Goal: Task Accomplishment & Management: Manage account settings

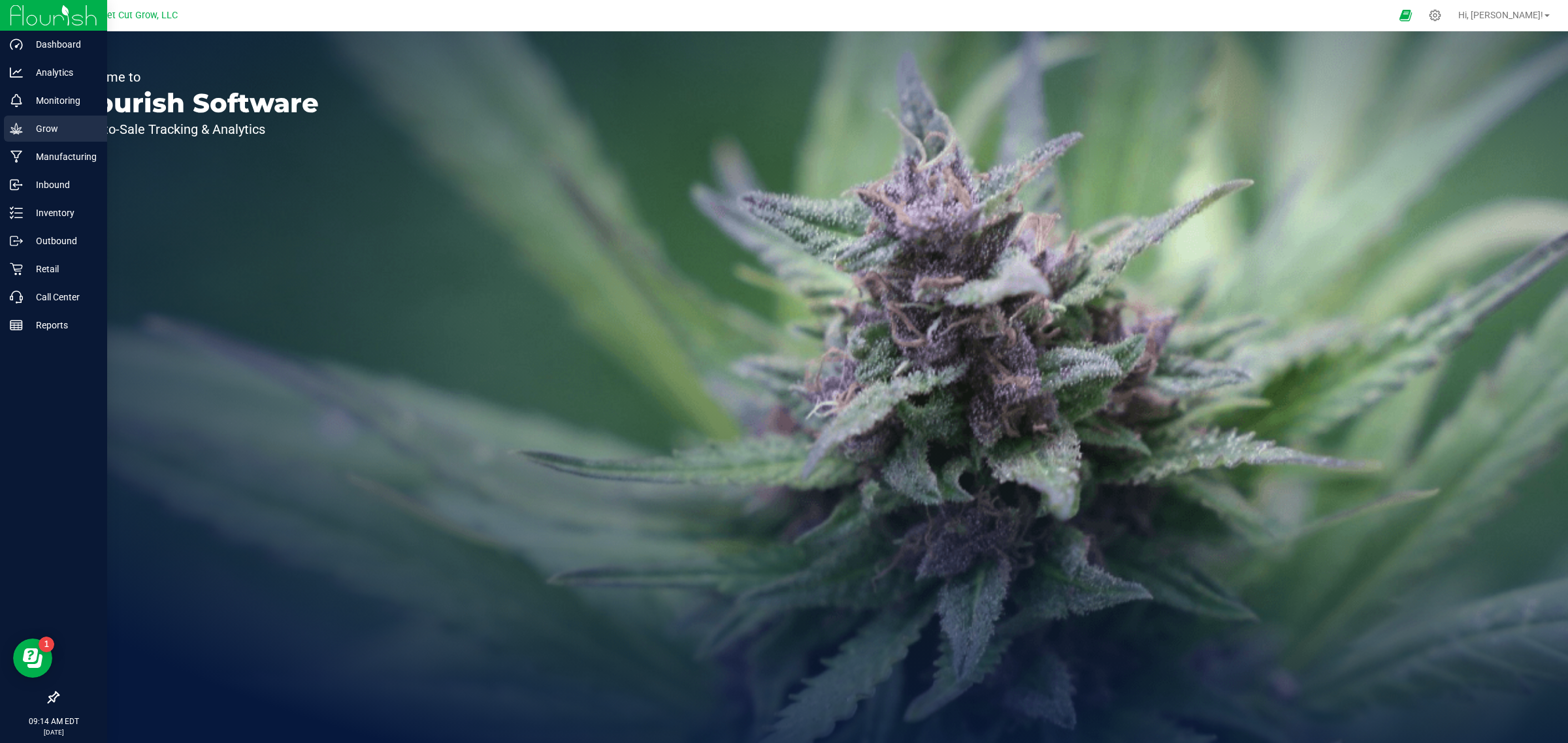
click at [63, 137] on div "Grow" at bounding box center [56, 129] width 103 height 26
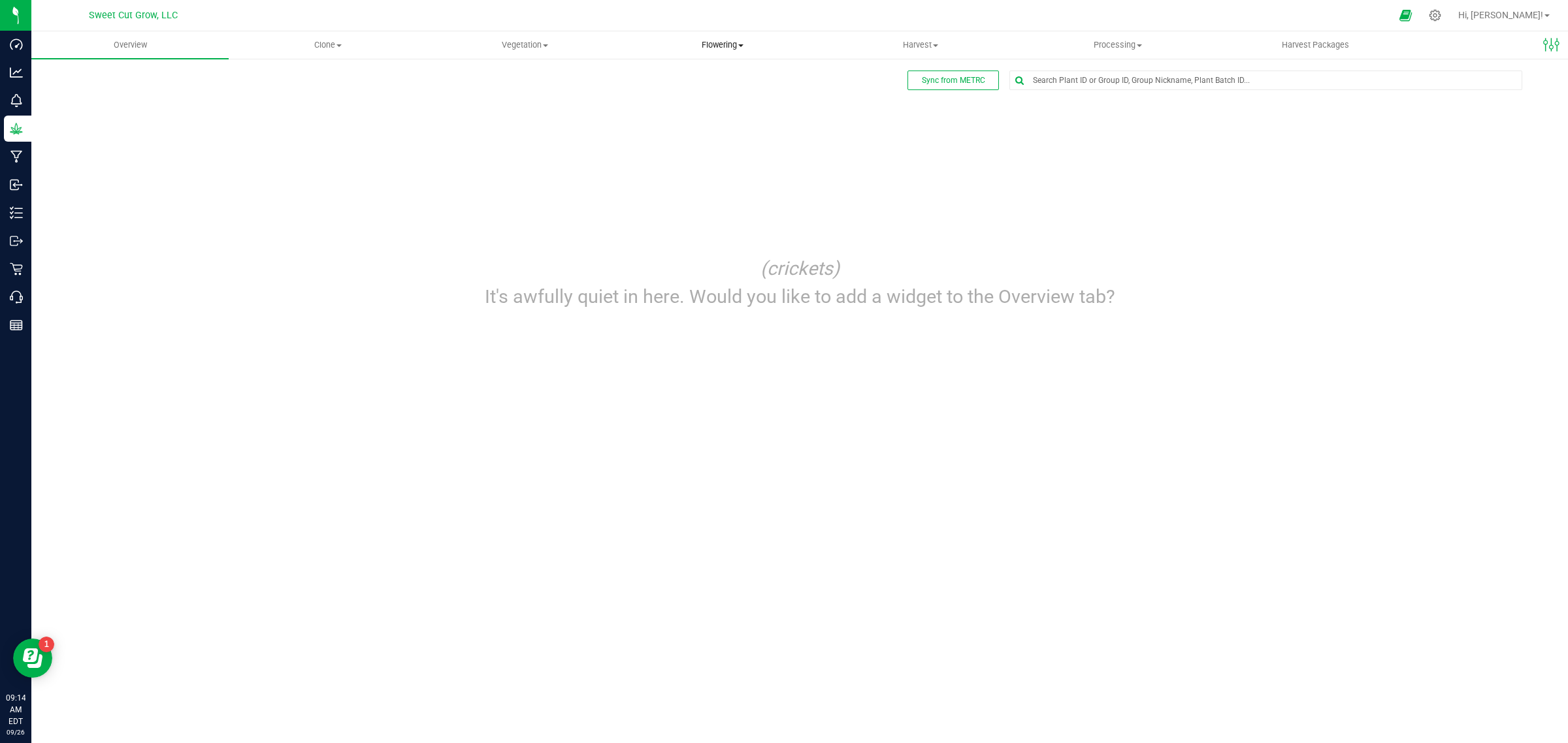
click at [738, 46] on span "Flowering" at bounding box center [722, 45] width 196 height 12
click at [936, 56] on uib-tab-heading "Harvest Harvests Harvested plants" at bounding box center [921, 45] width 196 height 26
click at [867, 79] on span "Harvests" at bounding box center [858, 79] width 73 height 11
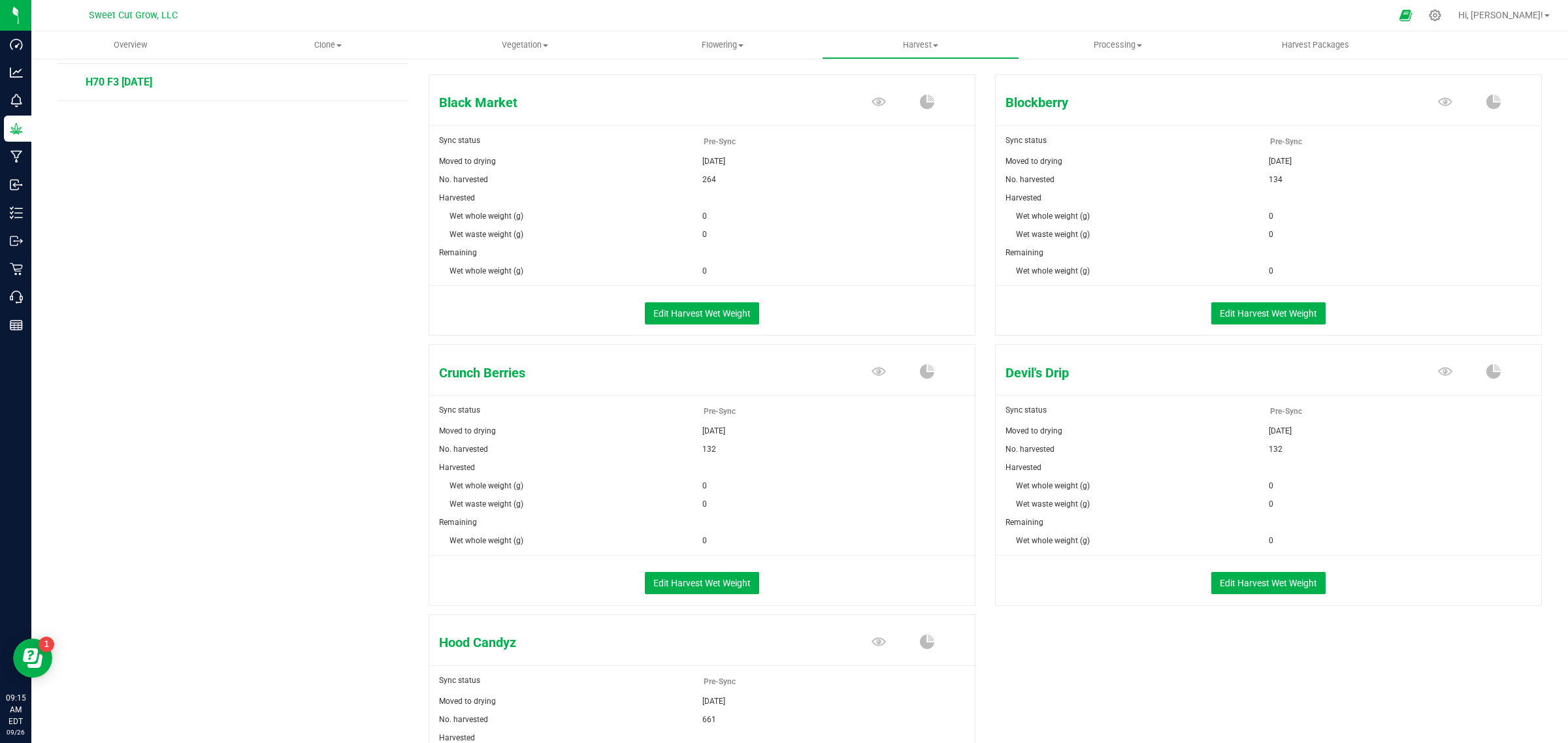
scroll to position [154, 0]
click at [732, 582] on button "Edit Harvest Wet Weight" at bounding box center [702, 583] width 114 height 22
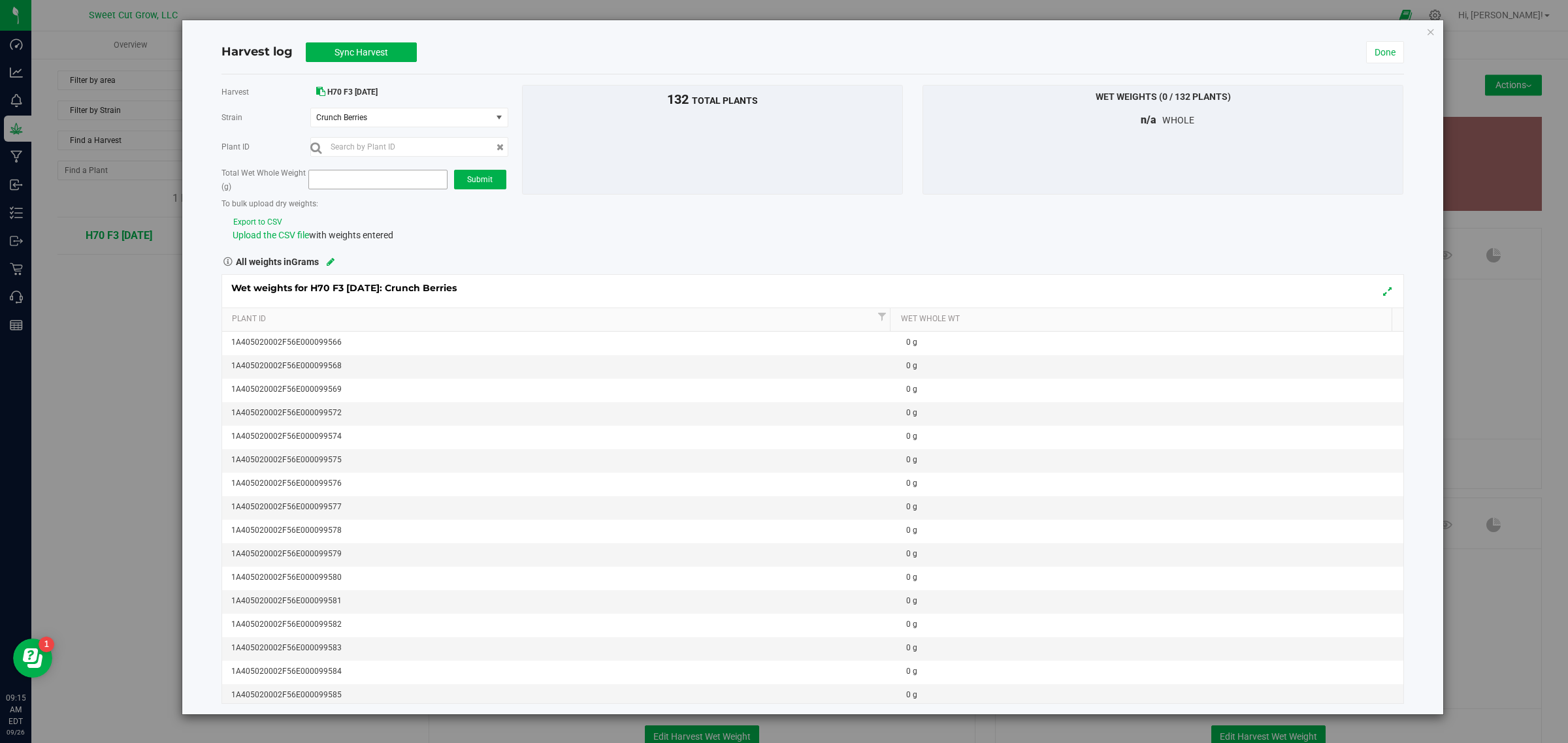
click at [379, 183] on span at bounding box center [378, 179] width 139 height 19
paste input "80048"
type input "80048"
type input "80,048.0000"
click at [472, 183] on span "Submit" at bounding box center [479, 180] width 25 height 9
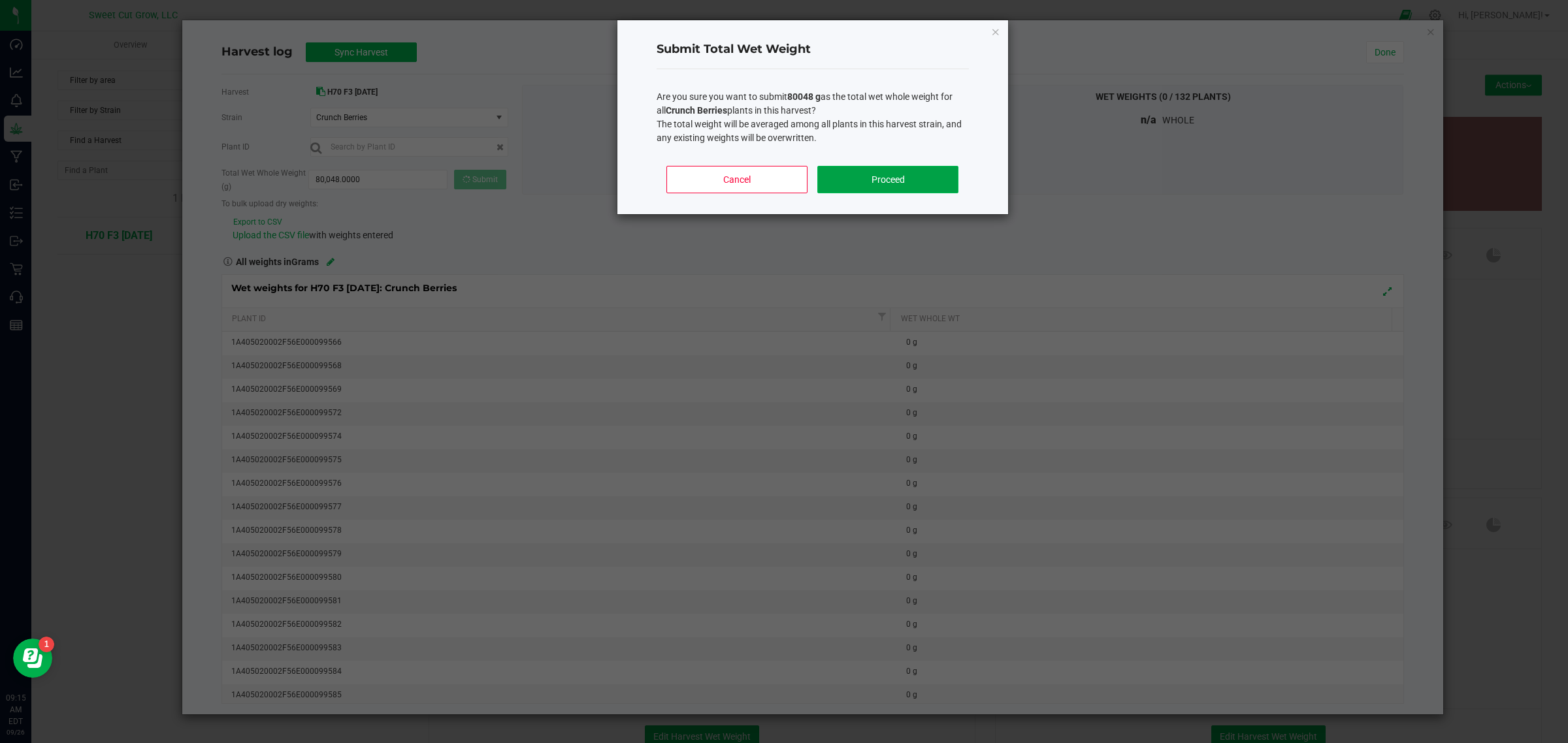
click at [885, 177] on button "Proceed" at bounding box center [887, 180] width 140 height 28
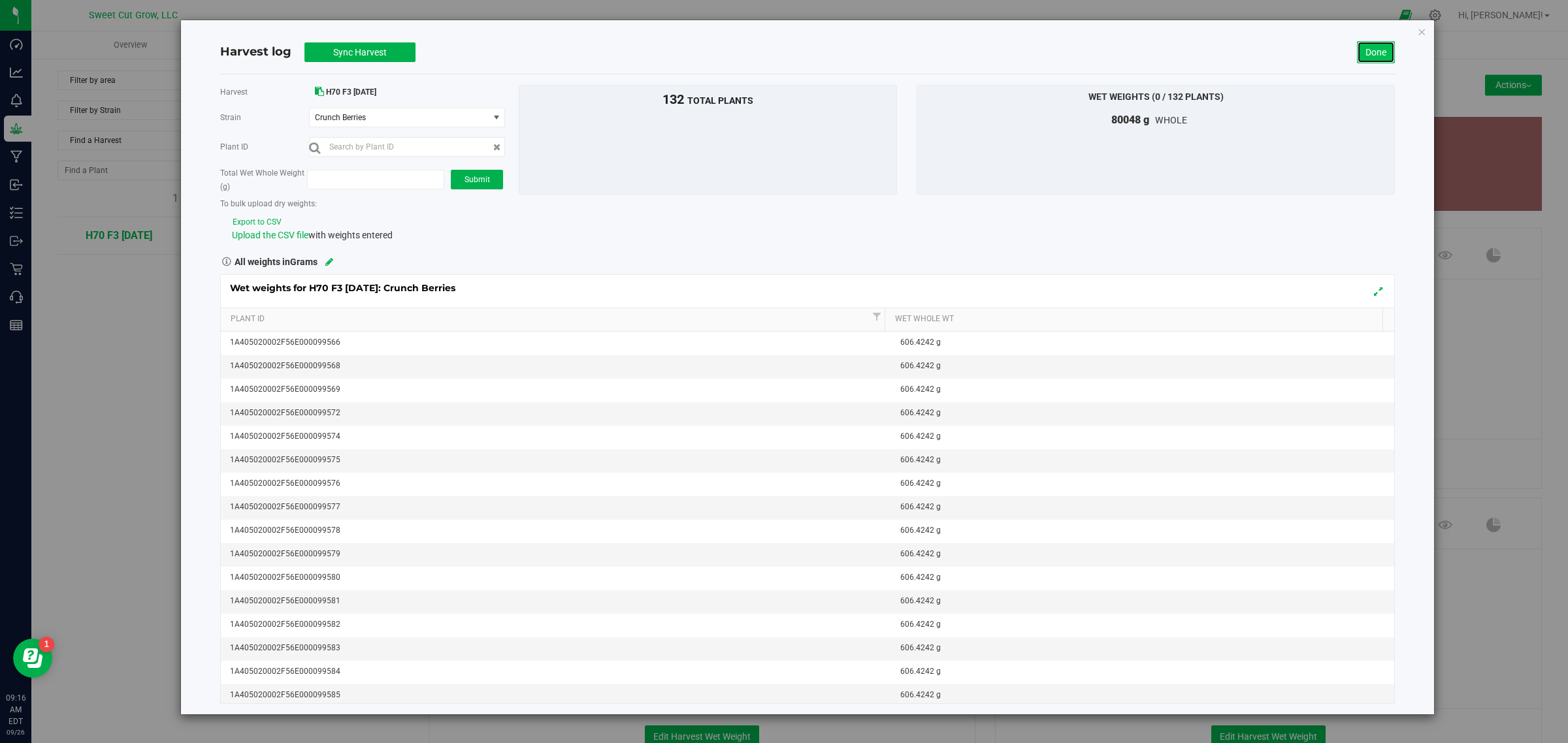
click at [1368, 51] on link "Done" at bounding box center [1375, 52] width 38 height 22
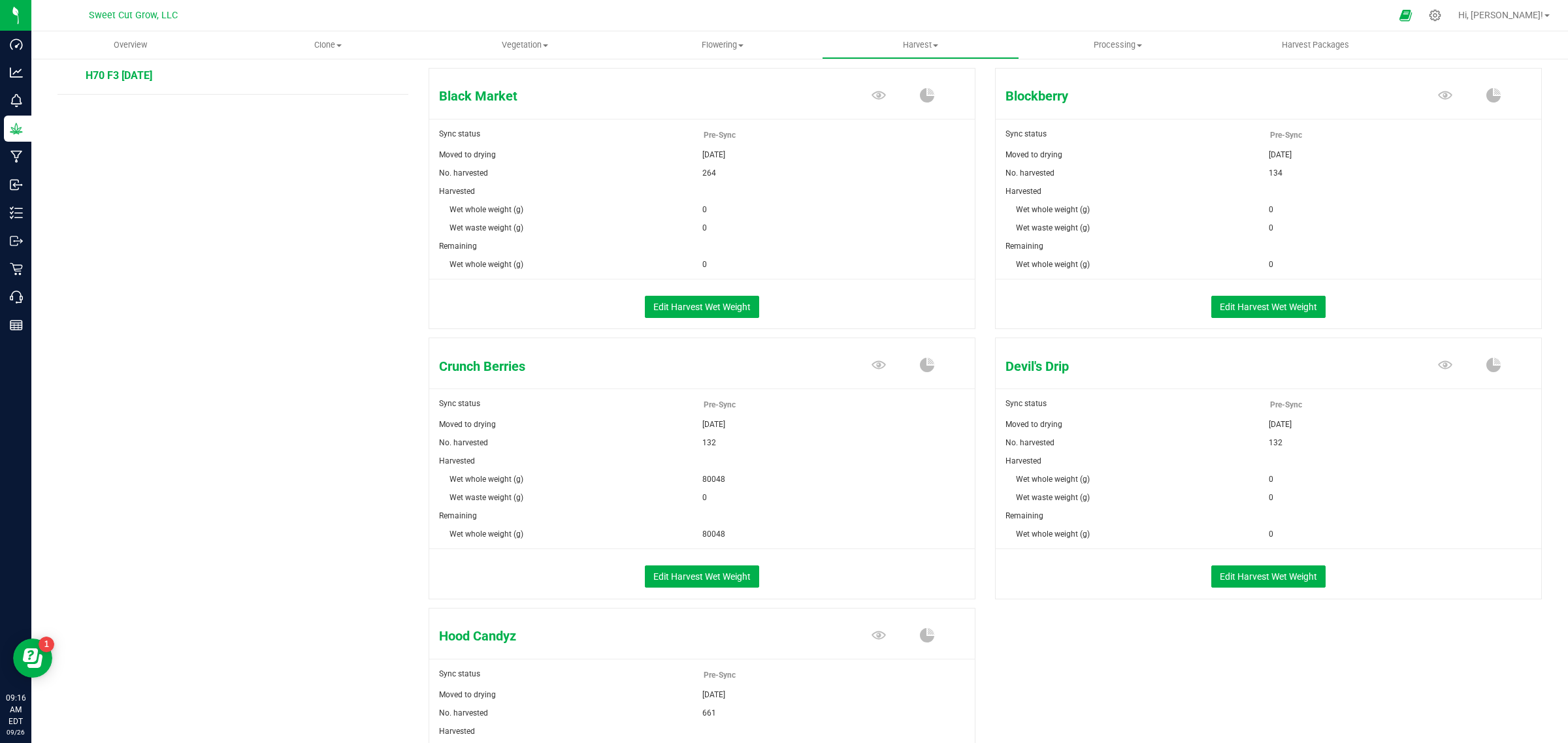
scroll to position [160, 0]
click at [1284, 576] on button "Edit Harvest Wet Weight" at bounding box center [1268, 576] width 114 height 22
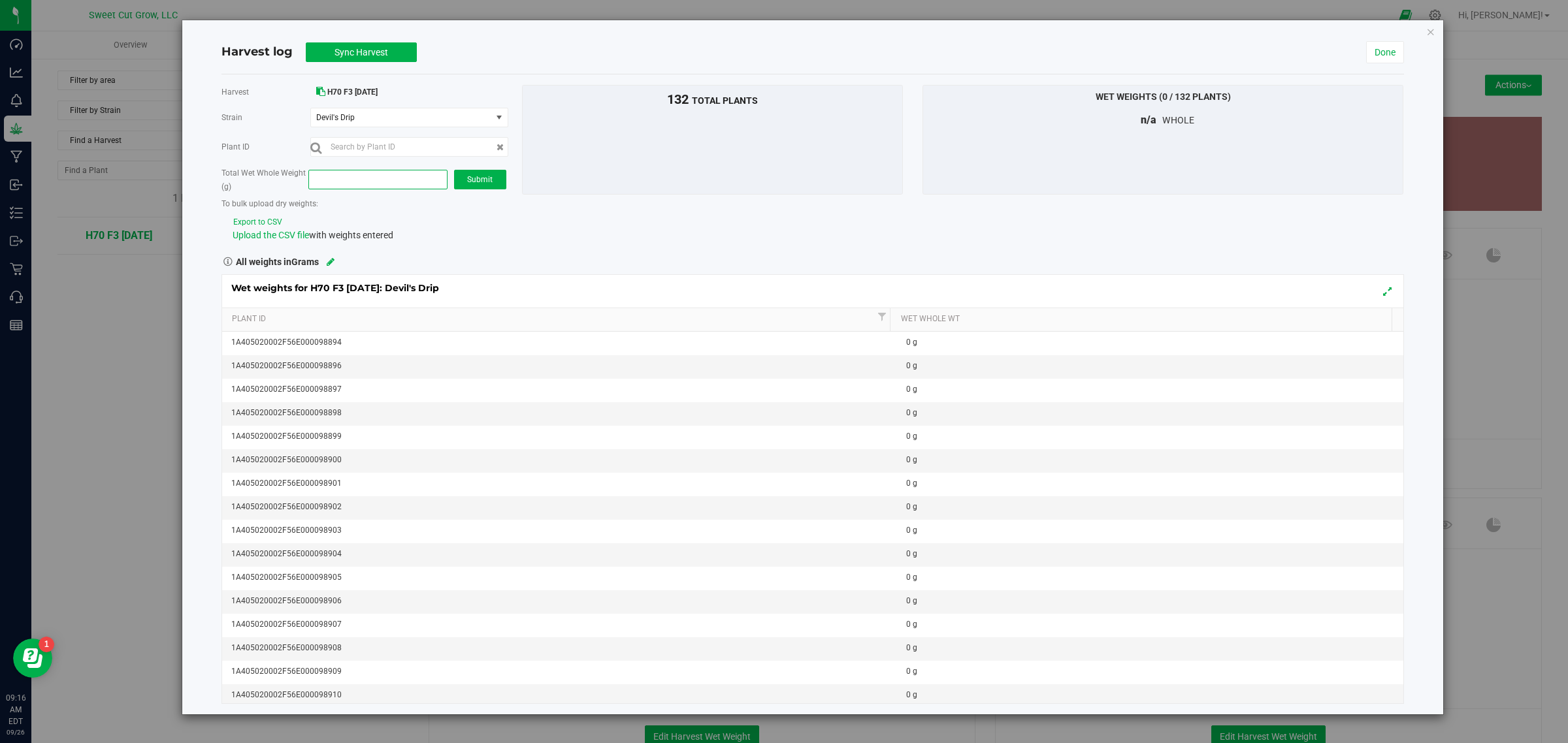
click at [333, 181] on span at bounding box center [378, 179] width 139 height 19
paste input "72047"
type input "72047"
type input "72,047.0000"
click at [491, 181] on span "Submit" at bounding box center [479, 180] width 25 height 9
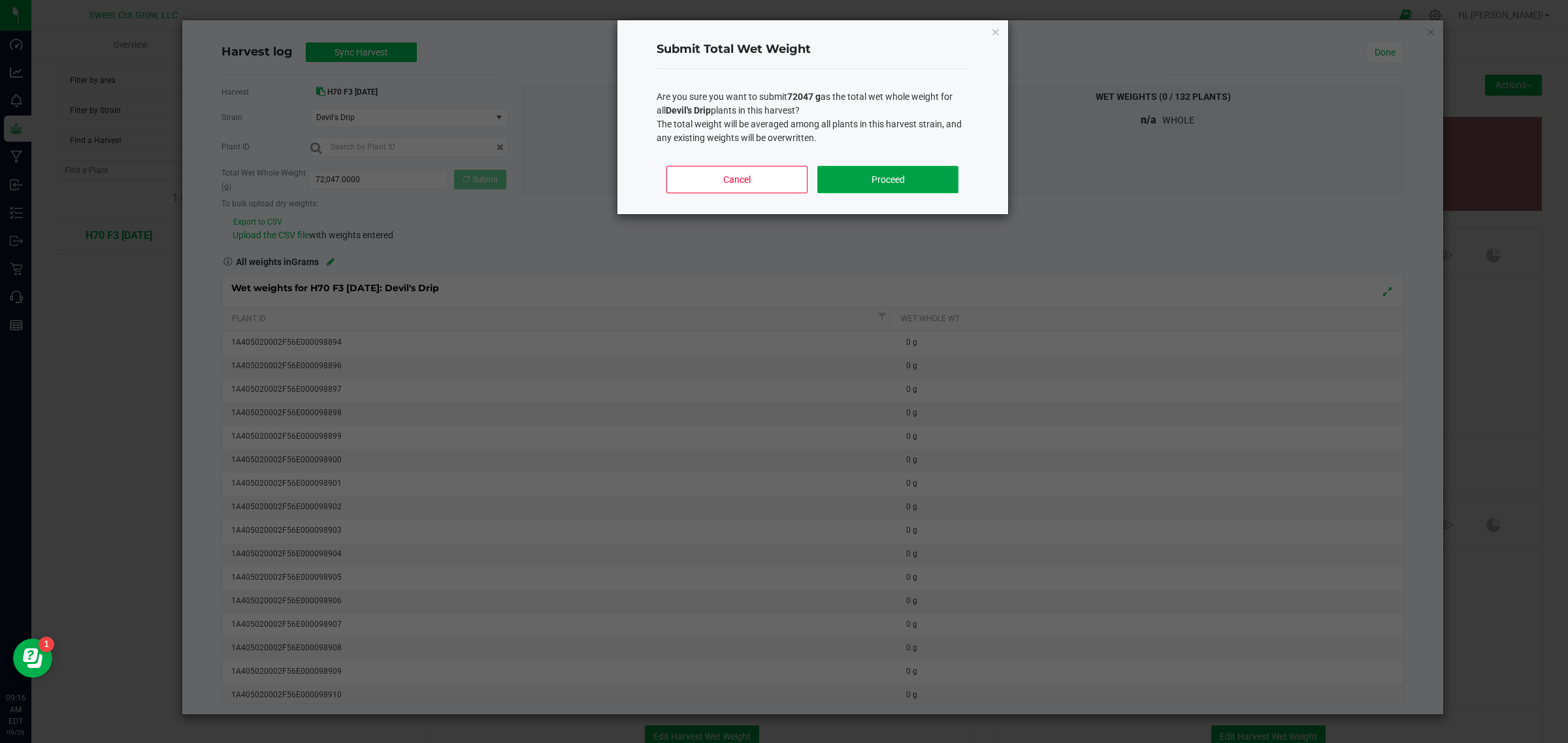
click at [860, 177] on button "Proceed" at bounding box center [887, 180] width 140 height 28
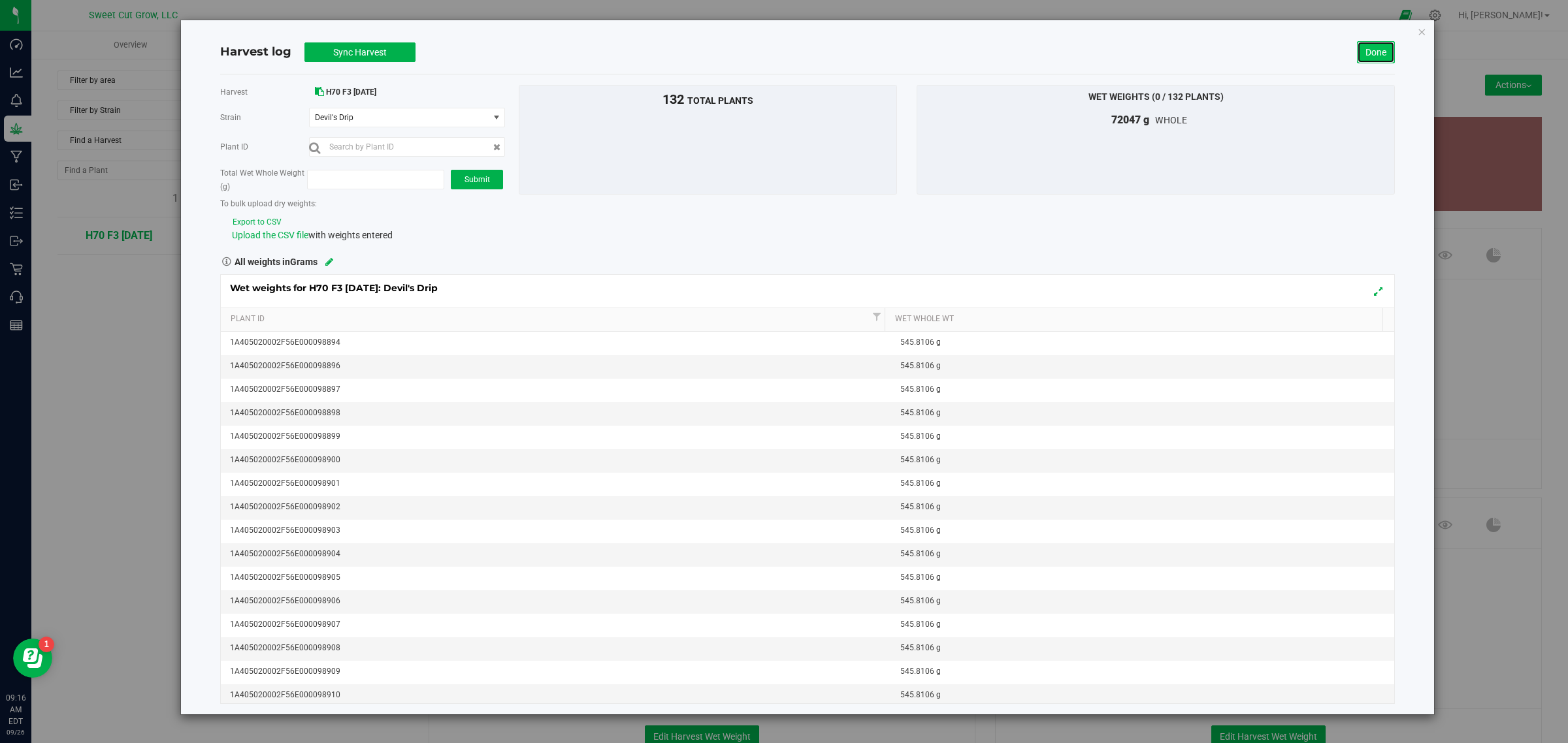
click at [1367, 62] on link "Done" at bounding box center [1375, 52] width 38 height 22
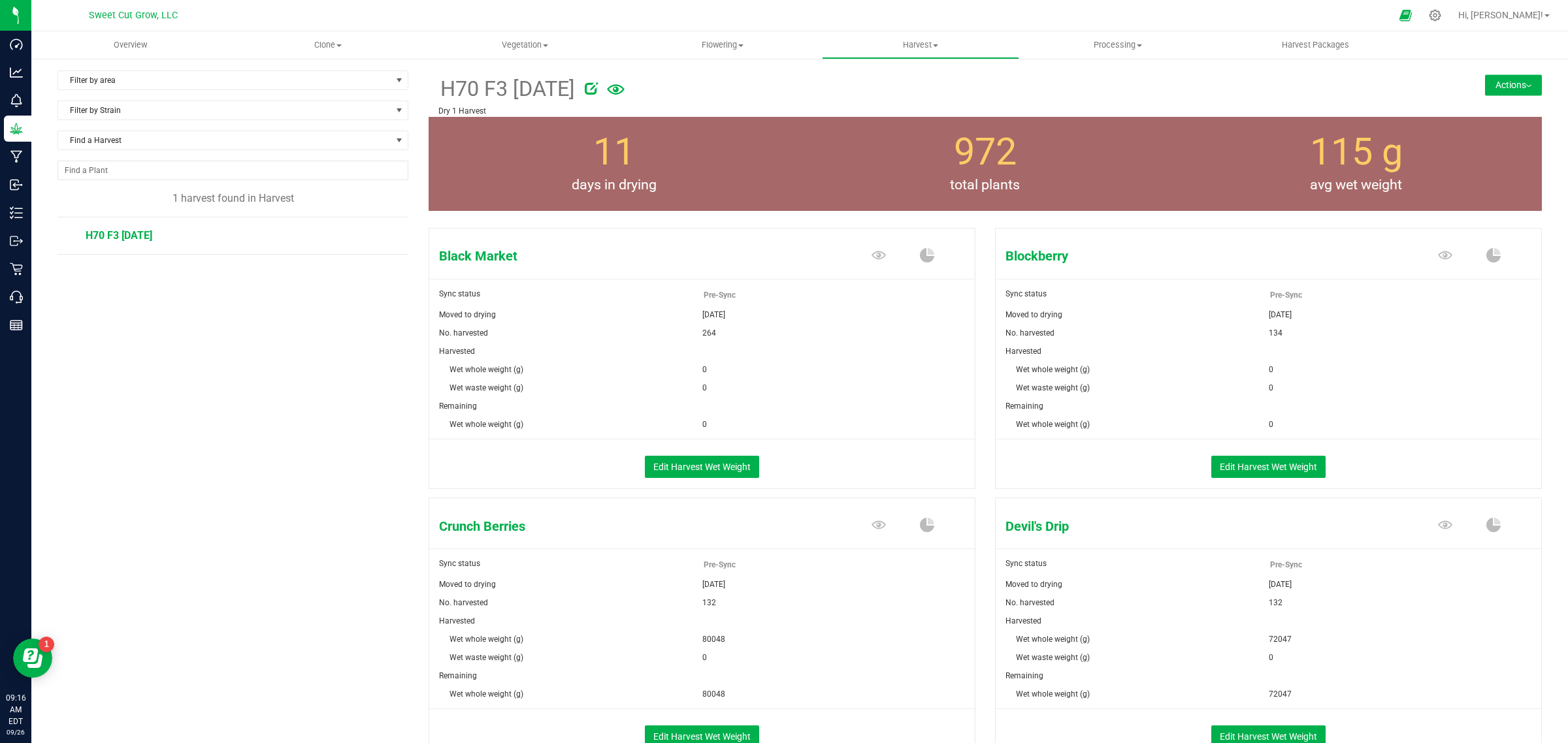
click at [1385, 62] on div "Filter by area Filter by area All Dry 1 Dry 1 Harvest Dry 2 Harvest Mom 1 Trim …" at bounding box center [799, 580] width 1536 height 1047
click at [1269, 468] on button "Edit Harvest Wet Weight" at bounding box center [1268, 467] width 114 height 22
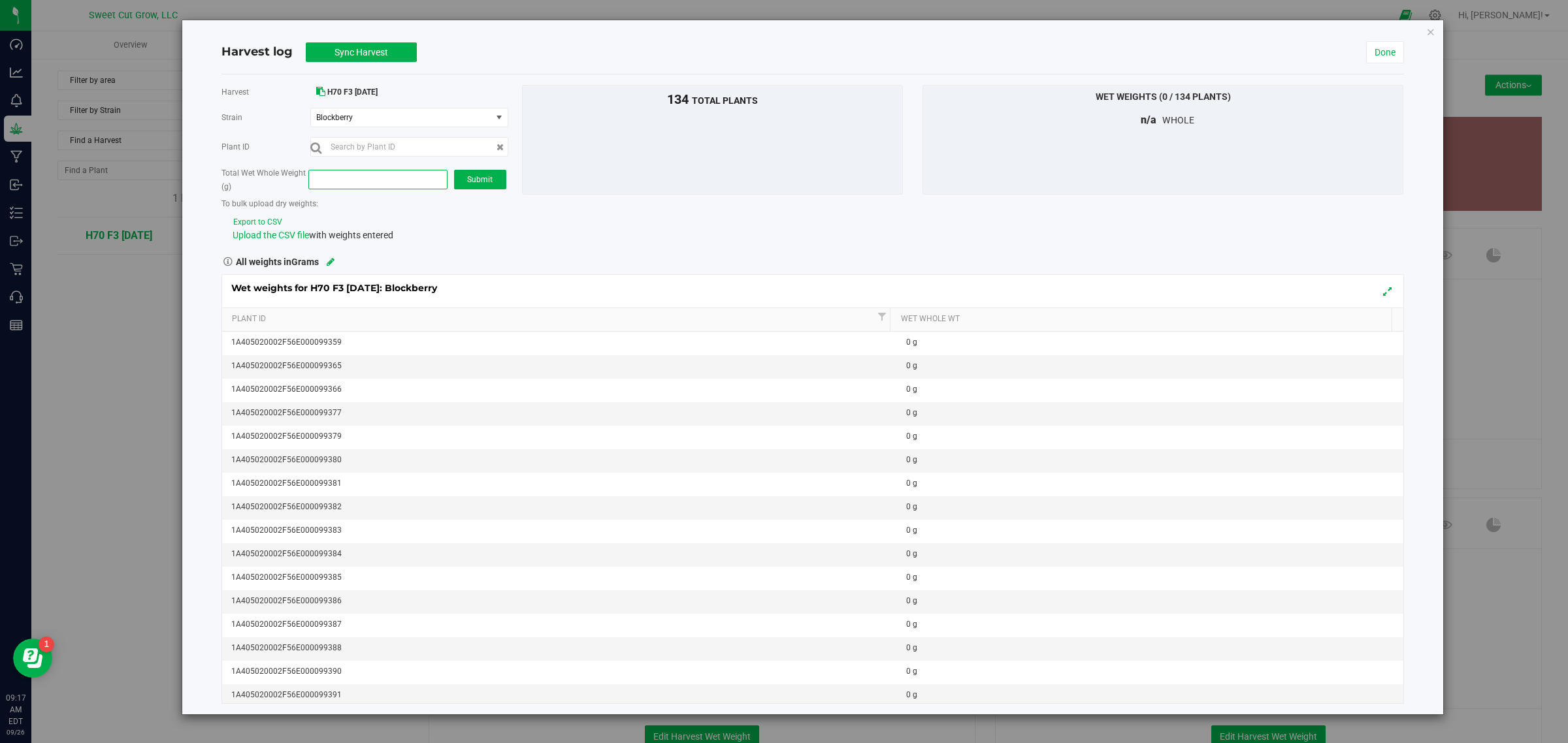
click at [345, 181] on span at bounding box center [378, 179] width 139 height 19
paste input "86053"
type input "86053"
type input "86,053.0000"
click at [481, 186] on button "Submit" at bounding box center [480, 179] width 52 height 19
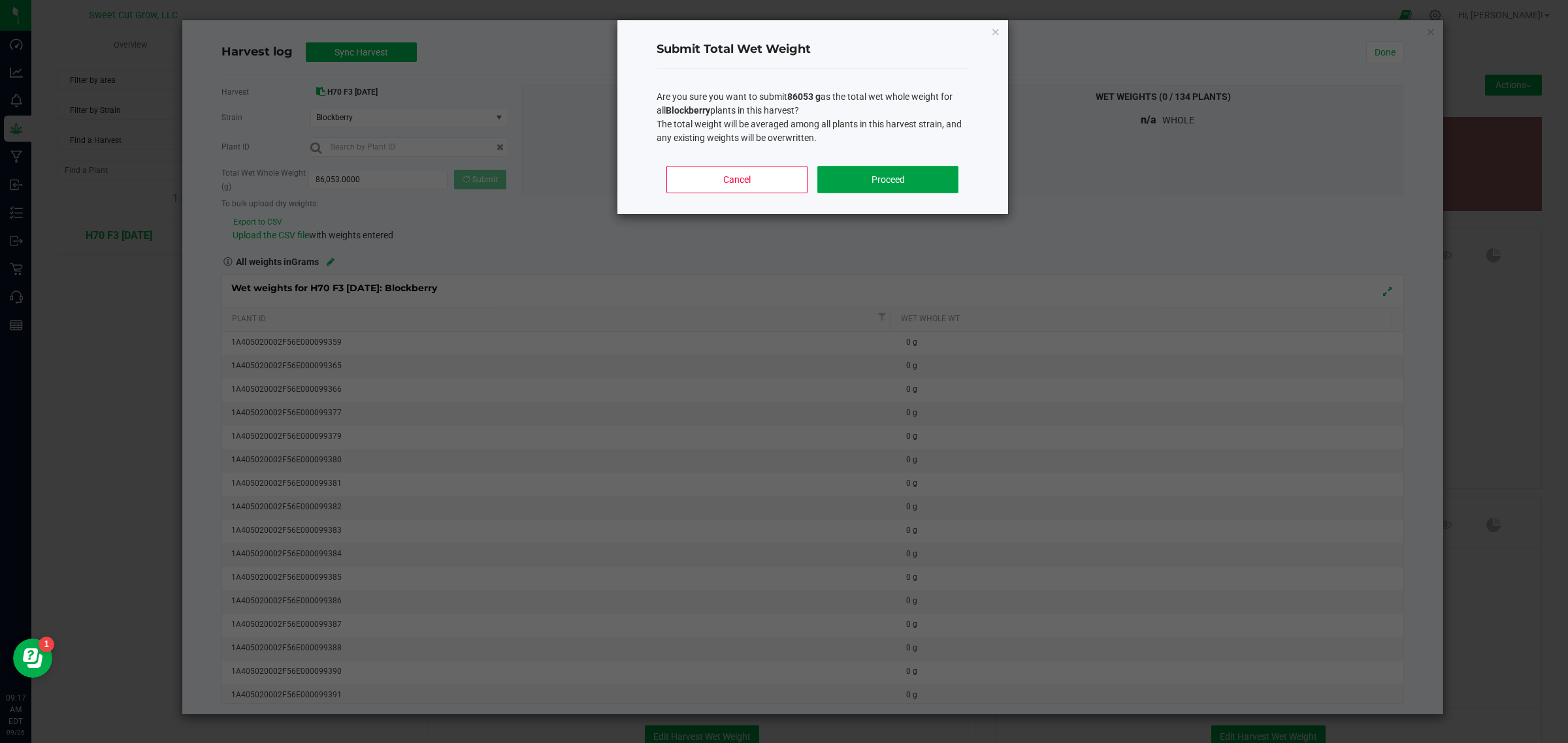
click at [877, 170] on button "Proceed" at bounding box center [887, 180] width 140 height 28
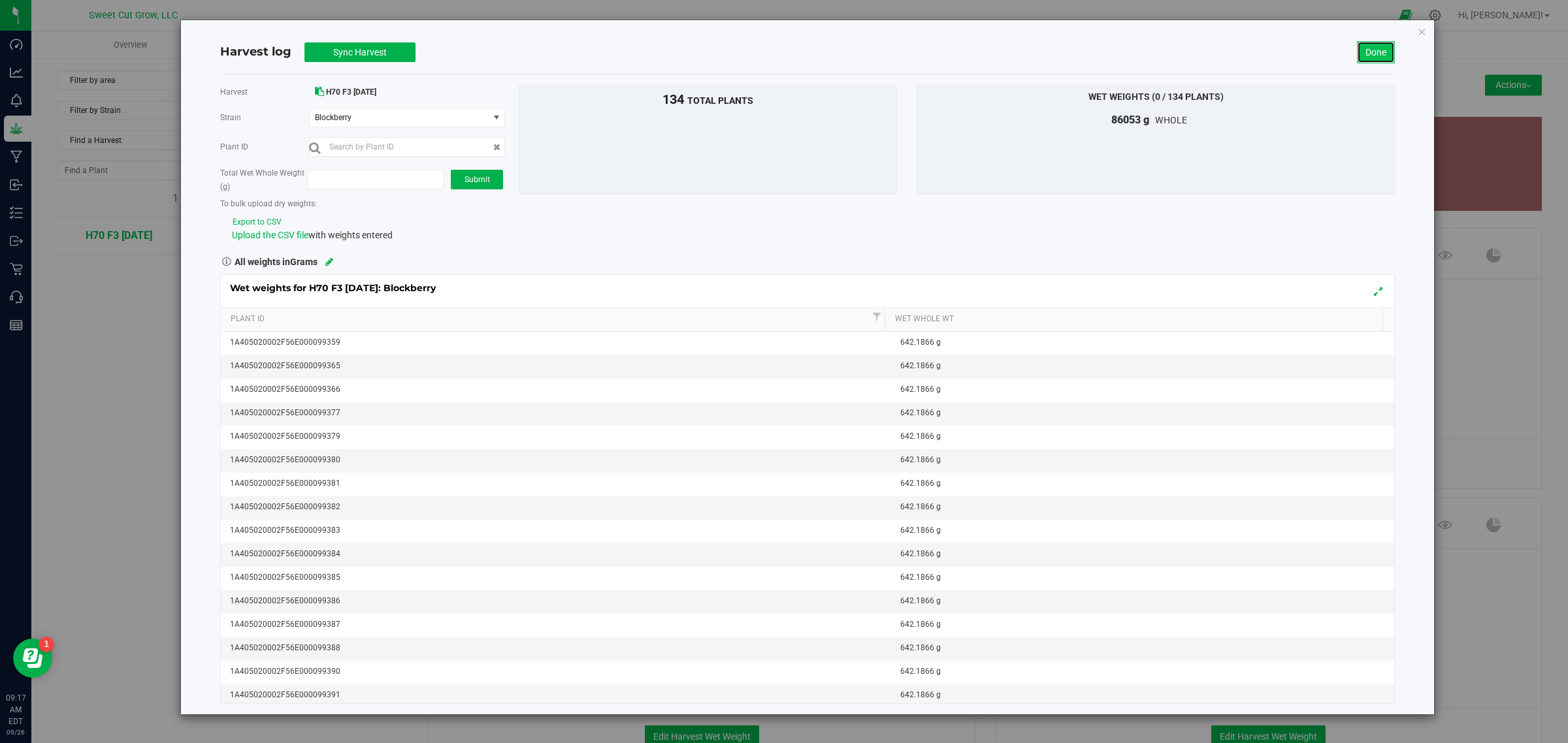
click at [1383, 53] on link "Done" at bounding box center [1375, 52] width 38 height 22
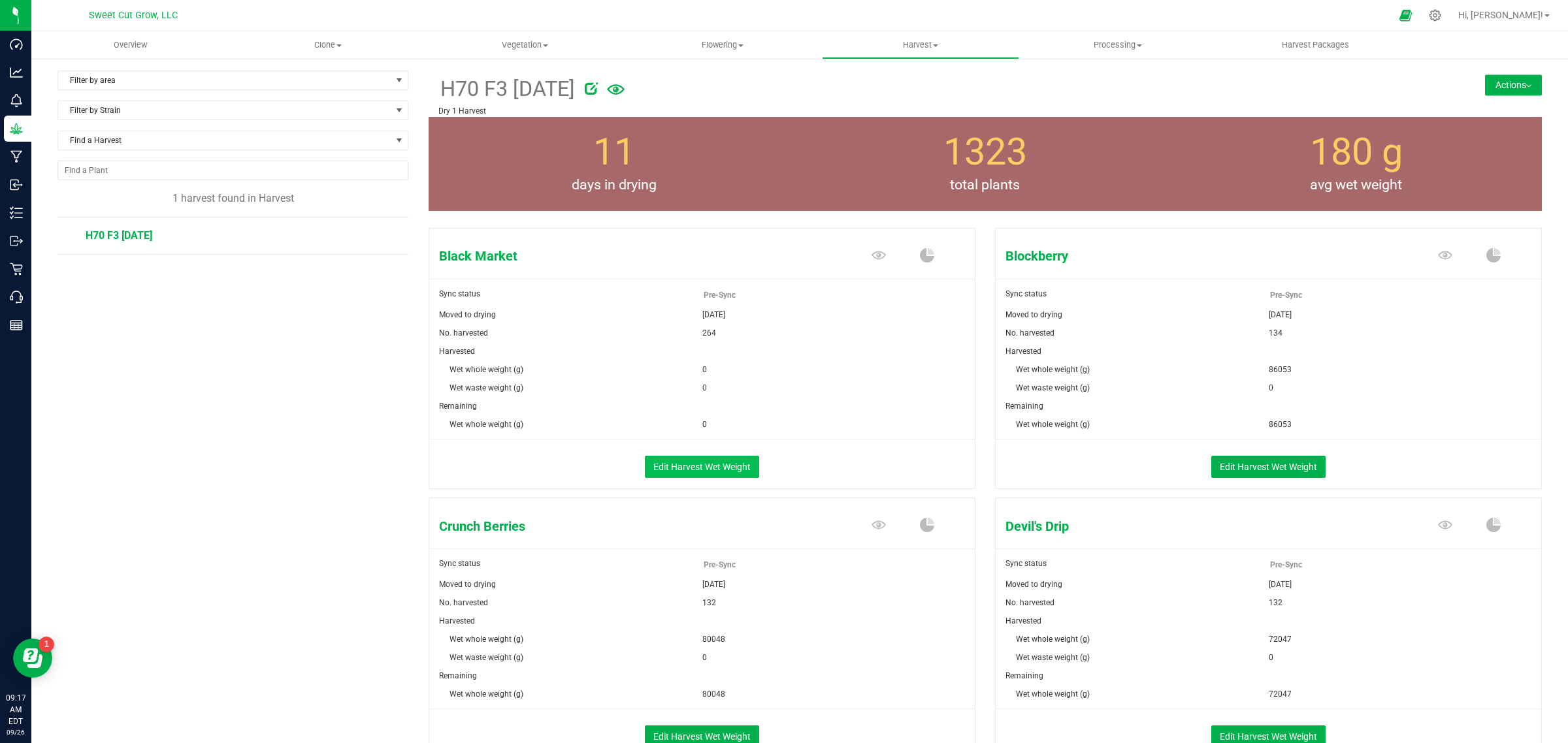
drag, startPoint x: 689, startPoint y: 454, endPoint x: 694, endPoint y: 462, distance: 9.4
click at [694, 462] on div "Edit Harvest Wet Weight" at bounding box center [701, 464] width 565 height 49
click at [694, 462] on button "Edit Harvest Wet Weight" at bounding box center [702, 467] width 114 height 22
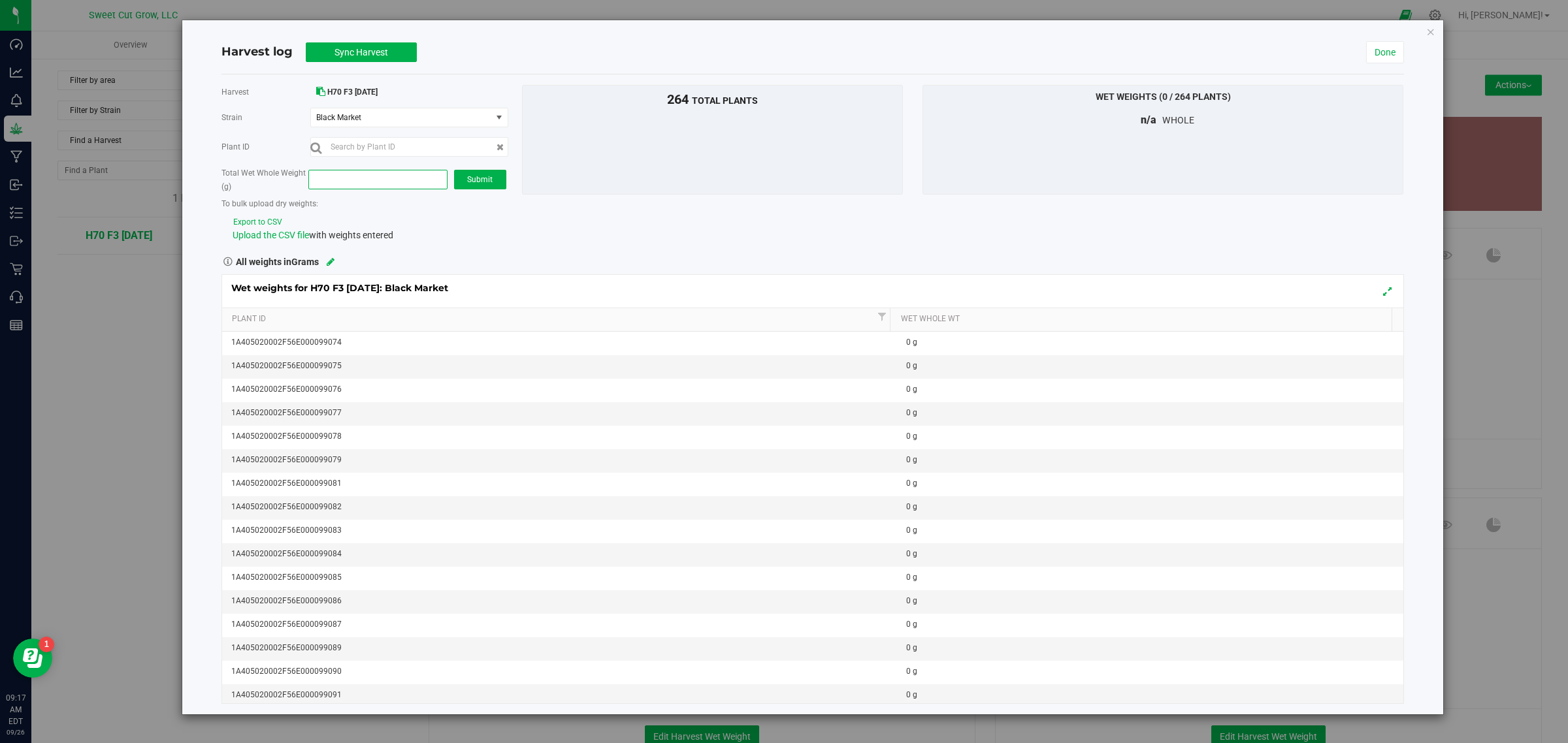
click at [377, 184] on span at bounding box center [378, 179] width 139 height 19
paste input "173442"
type input "173442"
type input "173,442.0000"
click at [482, 175] on span "Submit" at bounding box center [479, 180] width 25 height 9
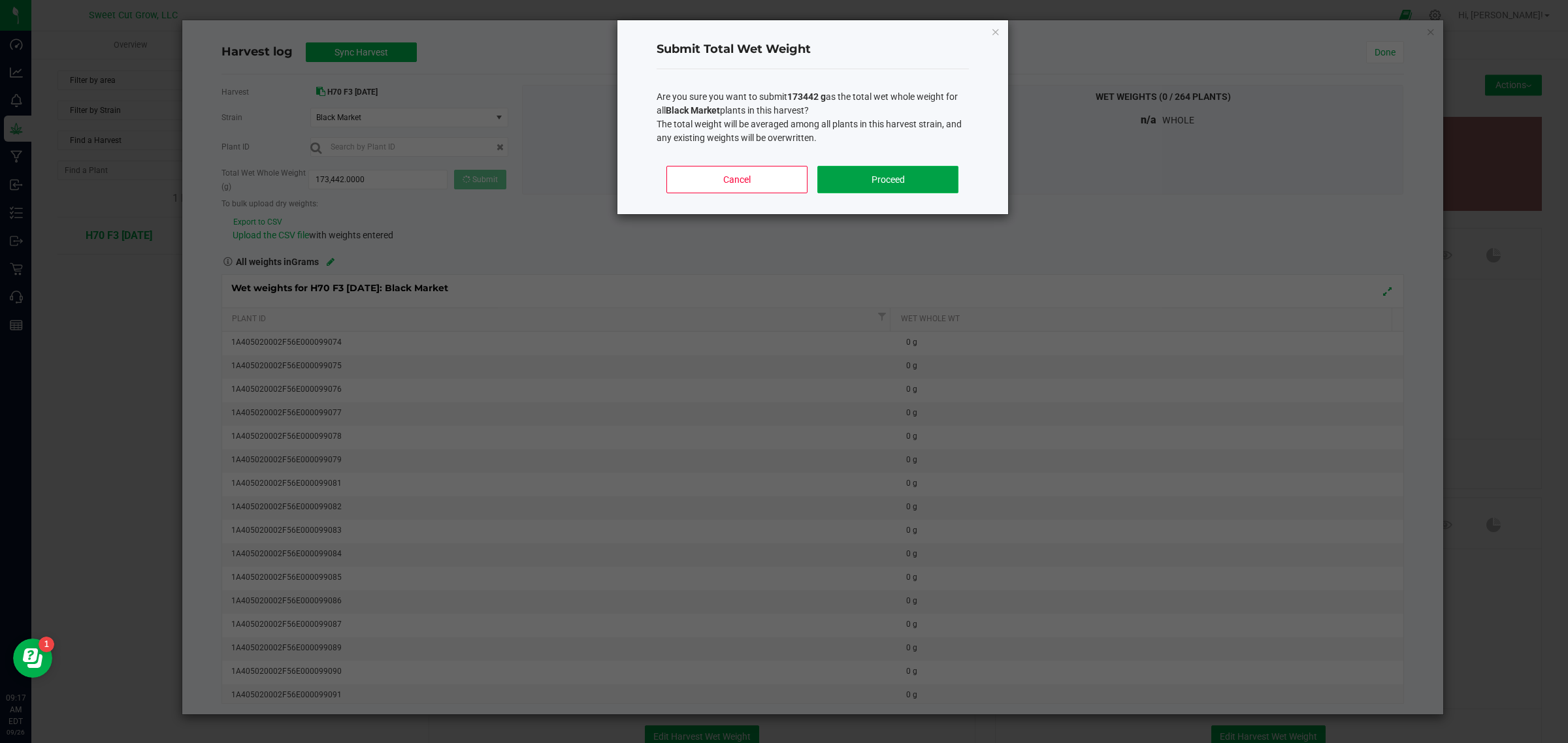
click at [917, 171] on button "Proceed" at bounding box center [887, 180] width 140 height 28
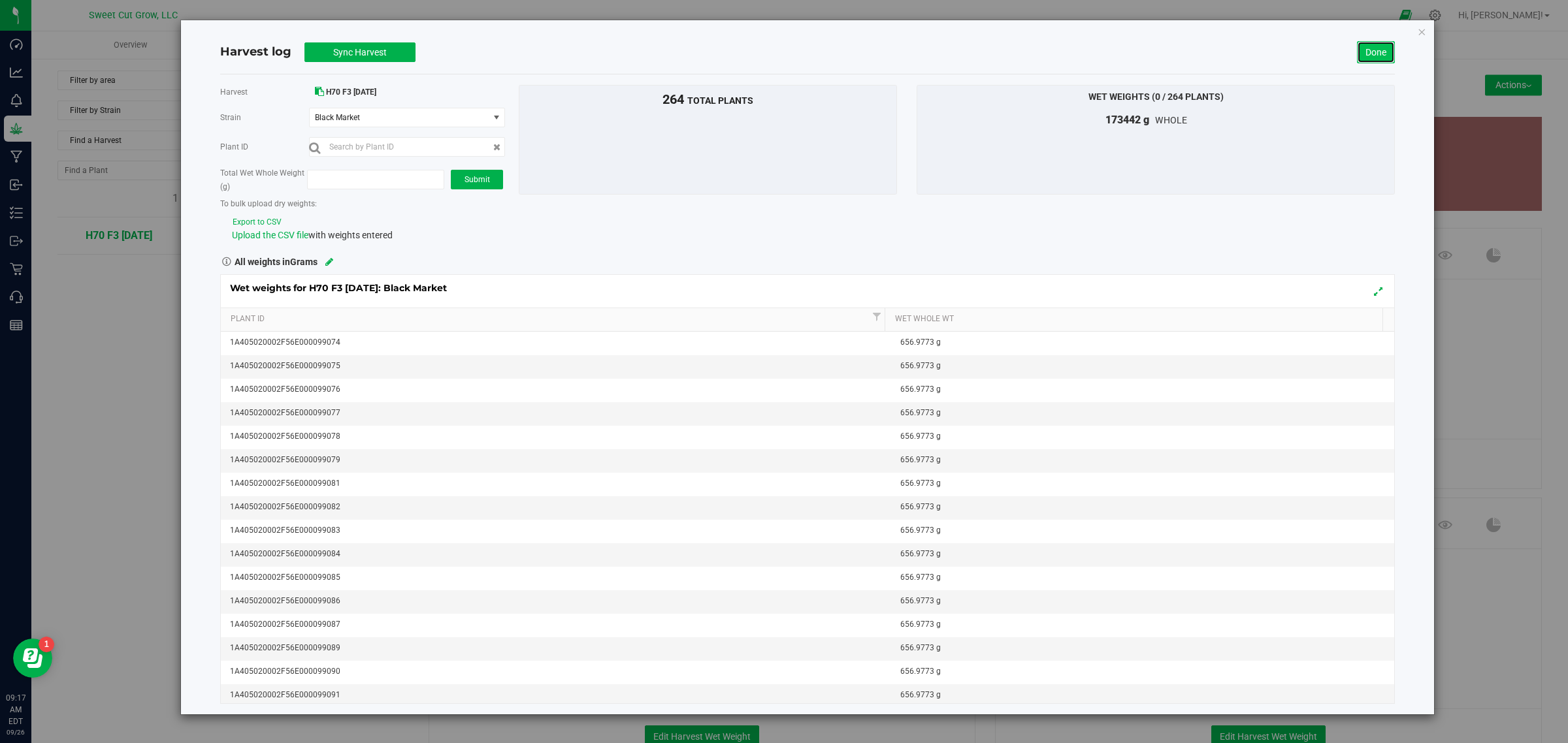
click at [1367, 53] on link "Done" at bounding box center [1375, 52] width 38 height 22
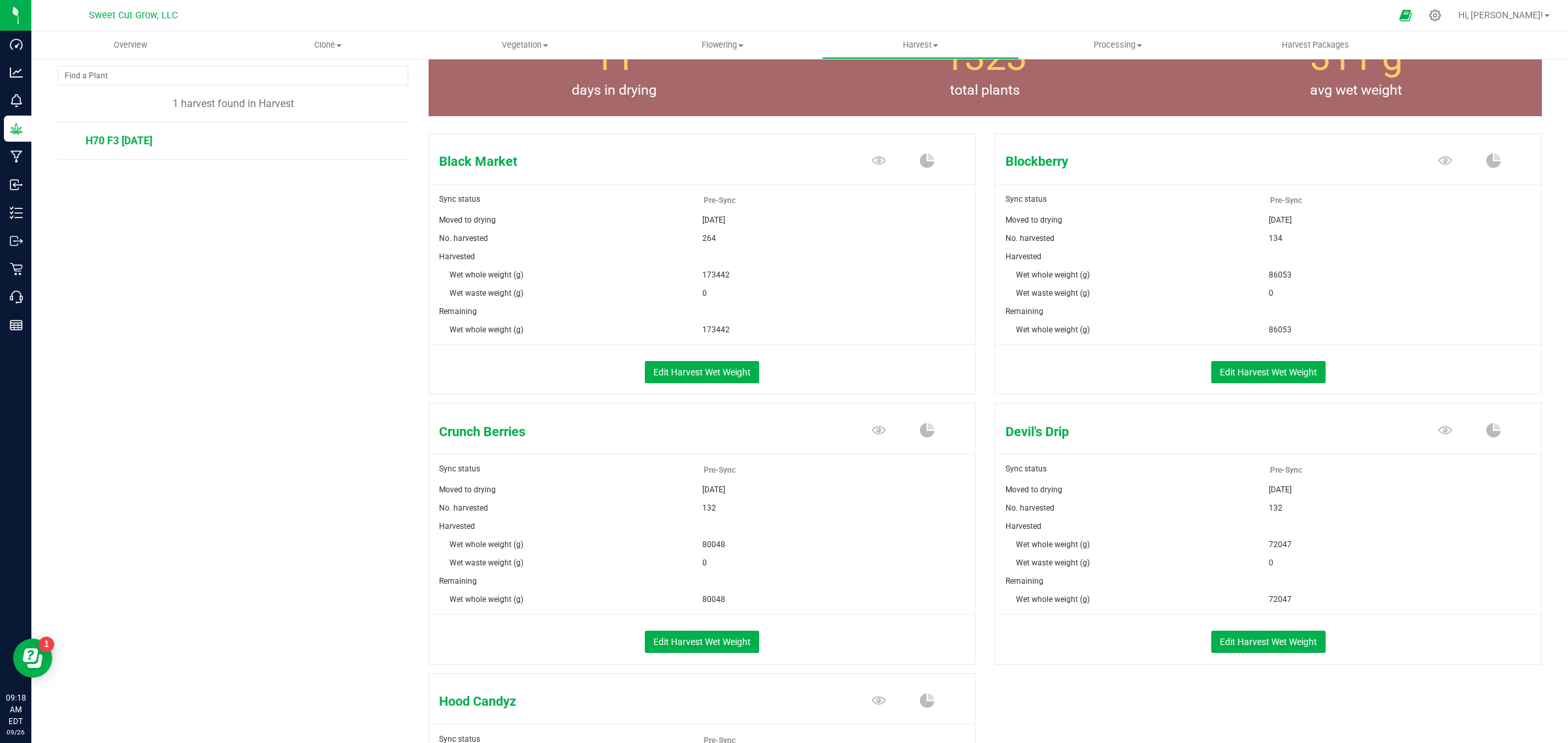
scroll to position [363, 0]
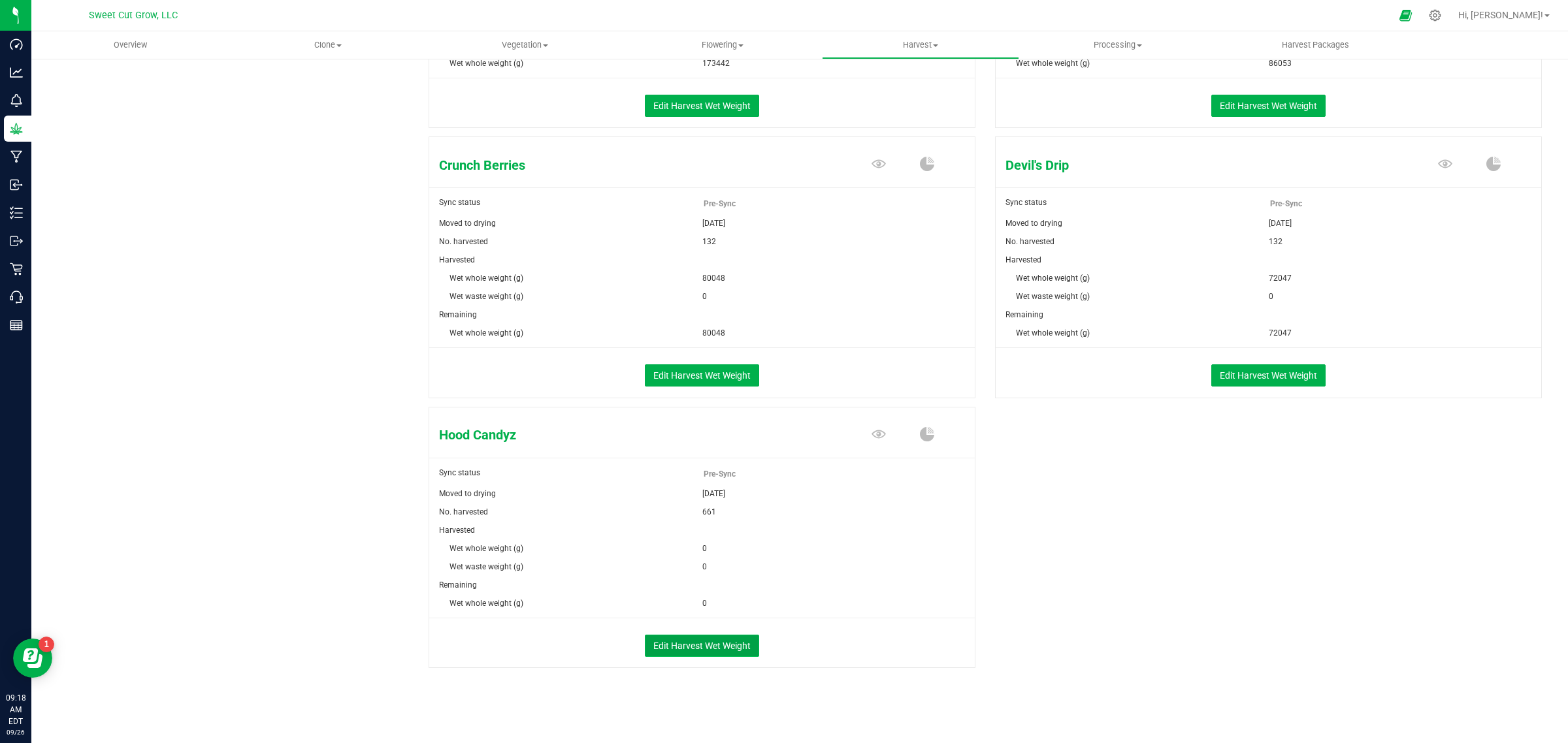
click at [693, 652] on button "Edit Harvest Wet Weight" at bounding box center [702, 646] width 114 height 22
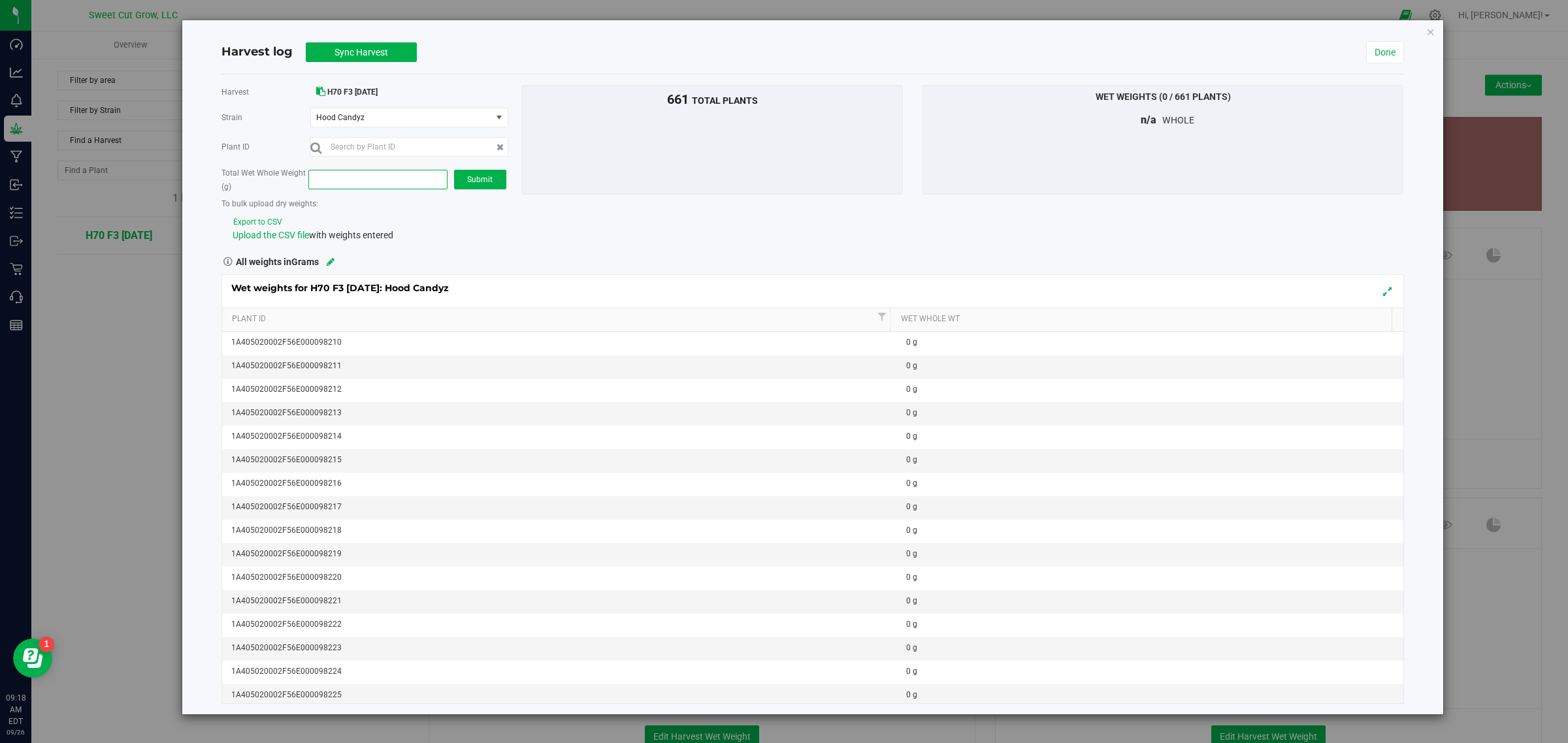
click at [350, 185] on span at bounding box center [378, 179] width 139 height 19
paste input "388864"
type input "388864"
type input "388,864.0000"
click at [471, 173] on button "Submit" at bounding box center [480, 179] width 52 height 19
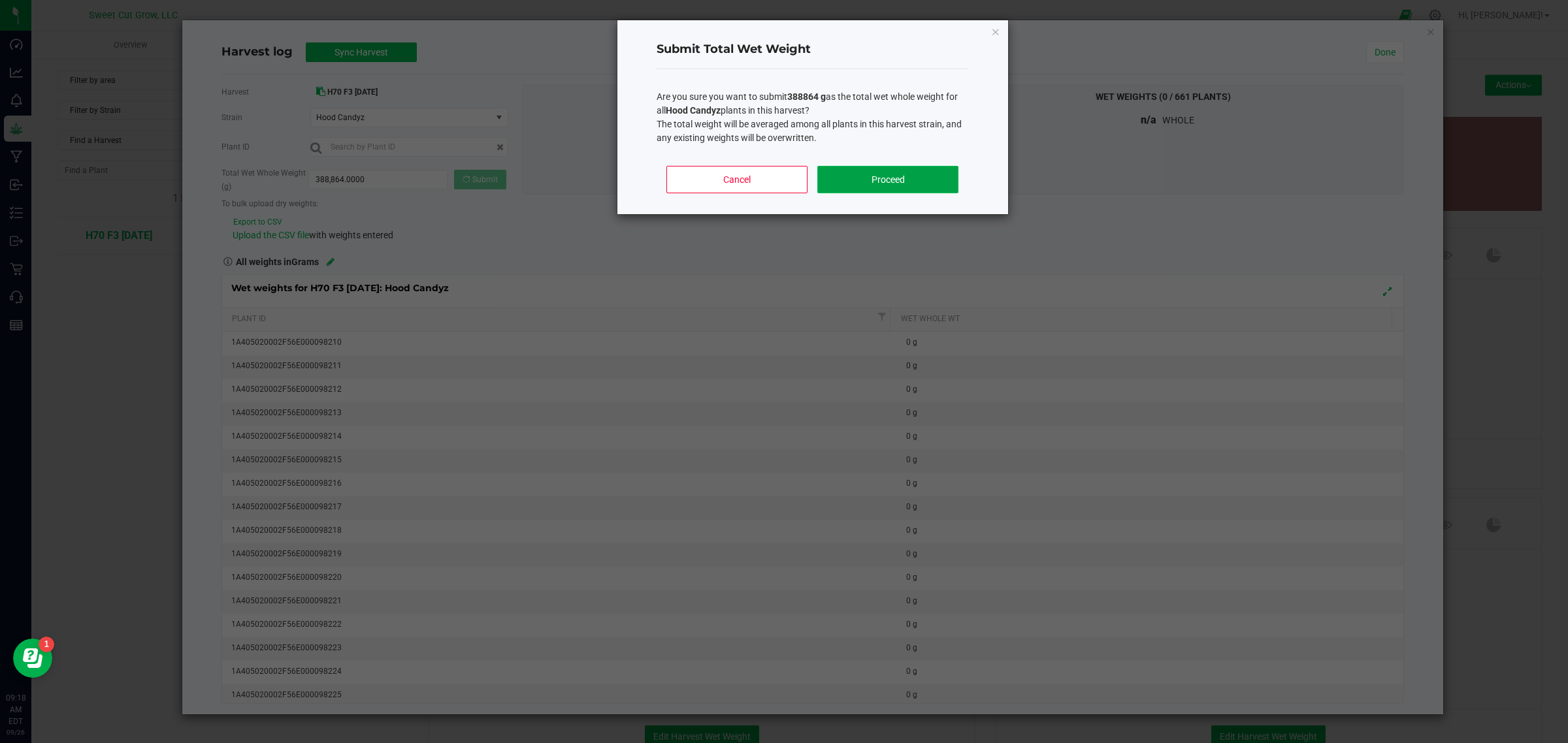
click at [896, 190] on button "Proceed" at bounding box center [887, 180] width 140 height 28
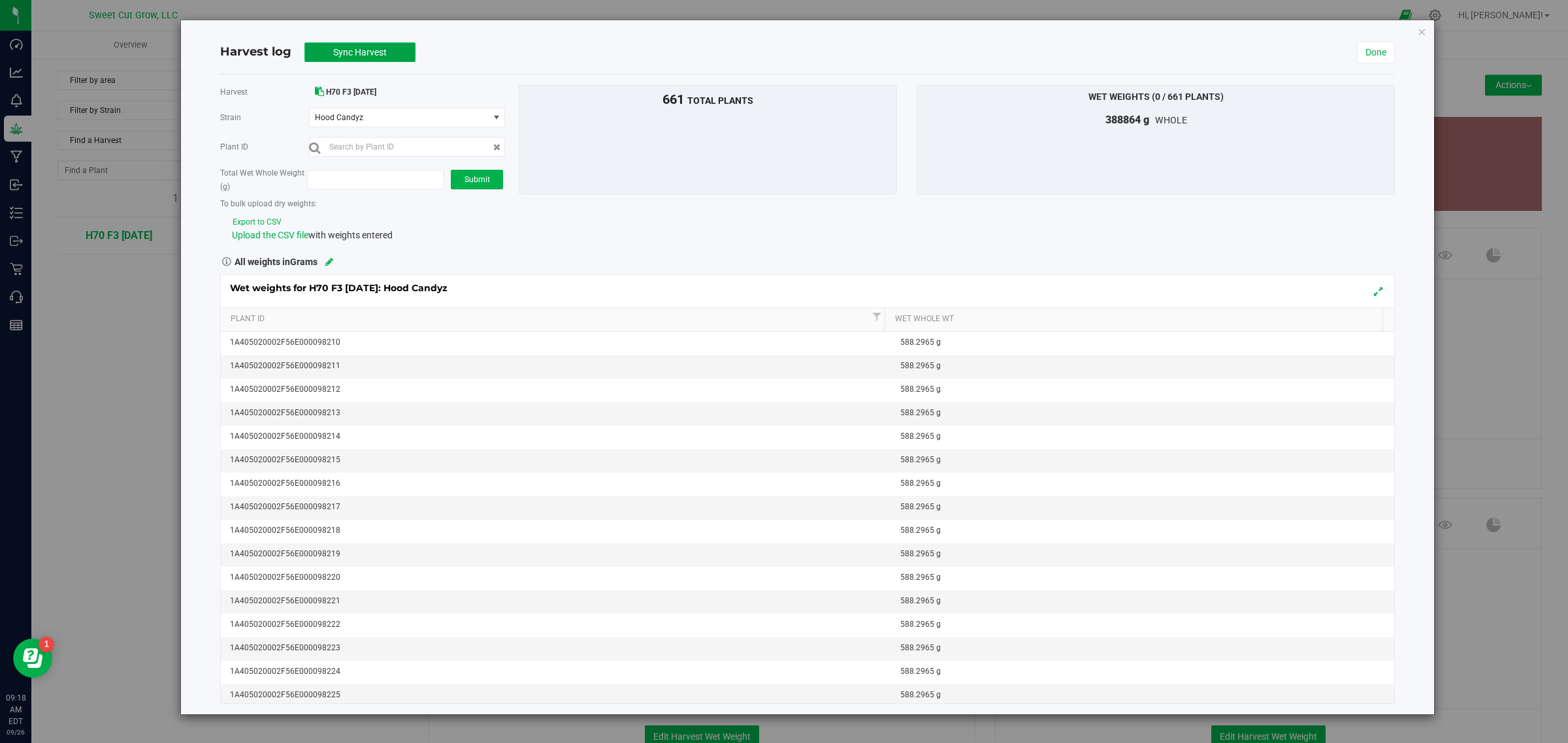
click at [344, 53] on span "Sync Harvest" at bounding box center [360, 52] width 53 height 11
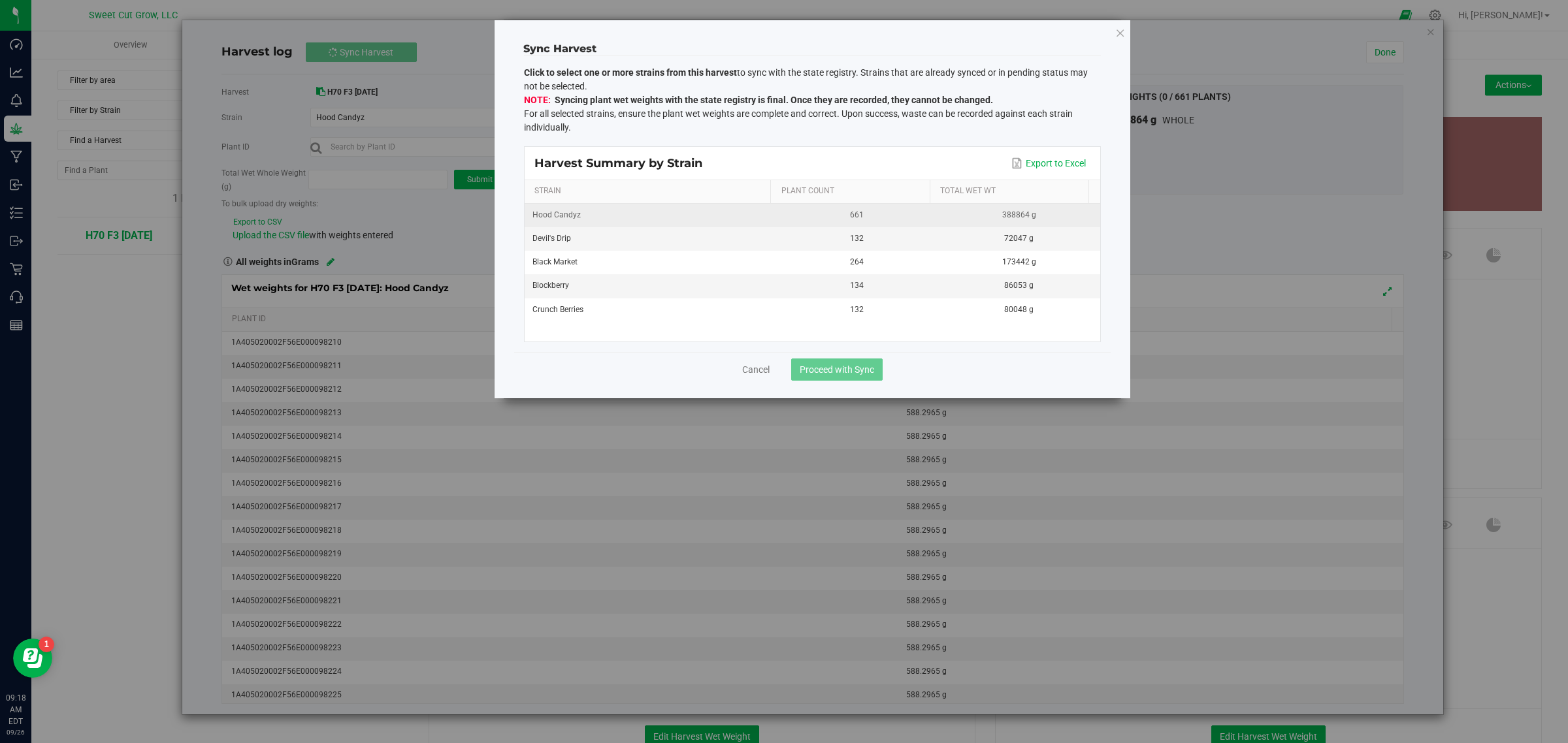
click at [583, 214] on div "Hood Candyz" at bounding box center [650, 215] width 235 height 12
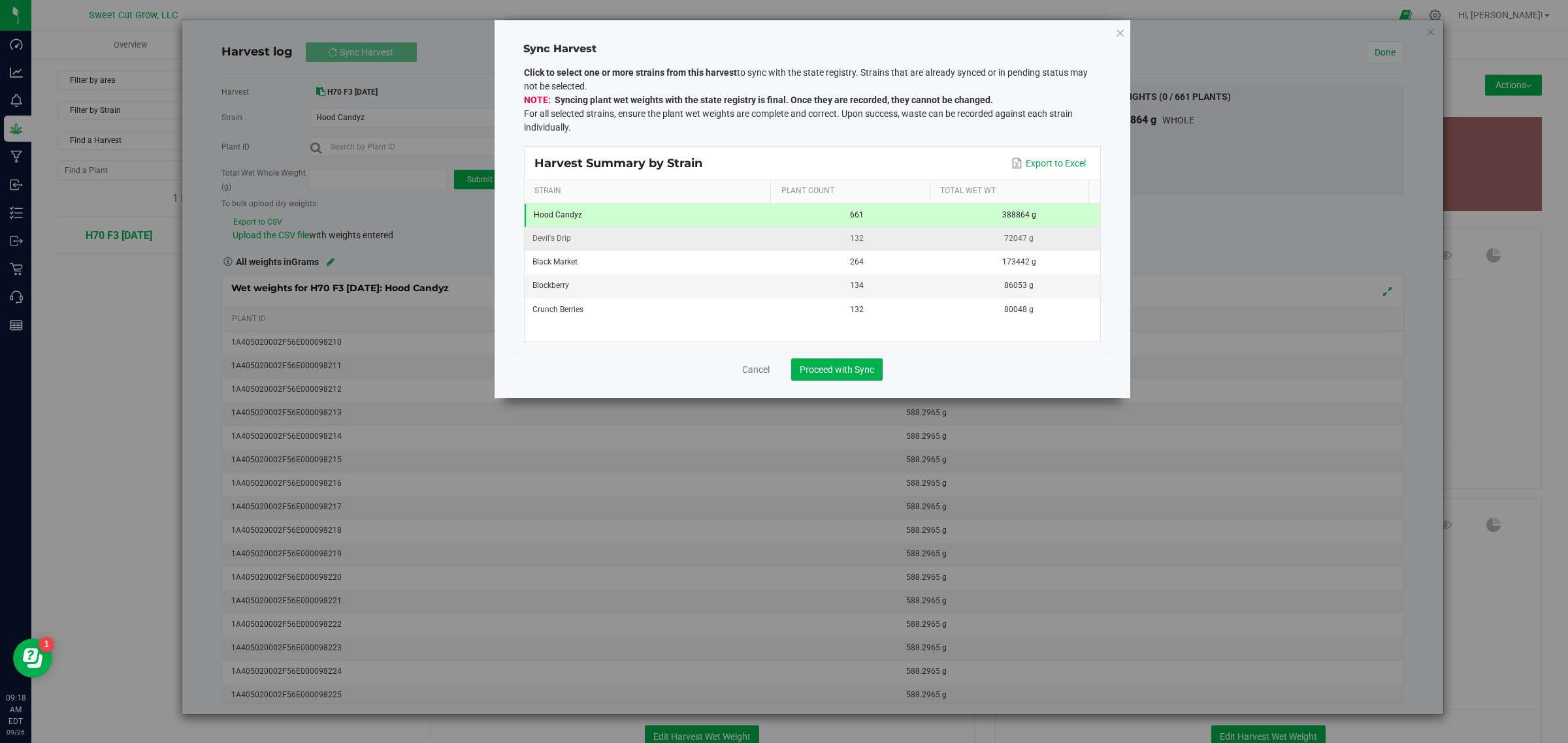
click at [593, 229] on td "Devil's Drip" at bounding box center [650, 239] width 251 height 23
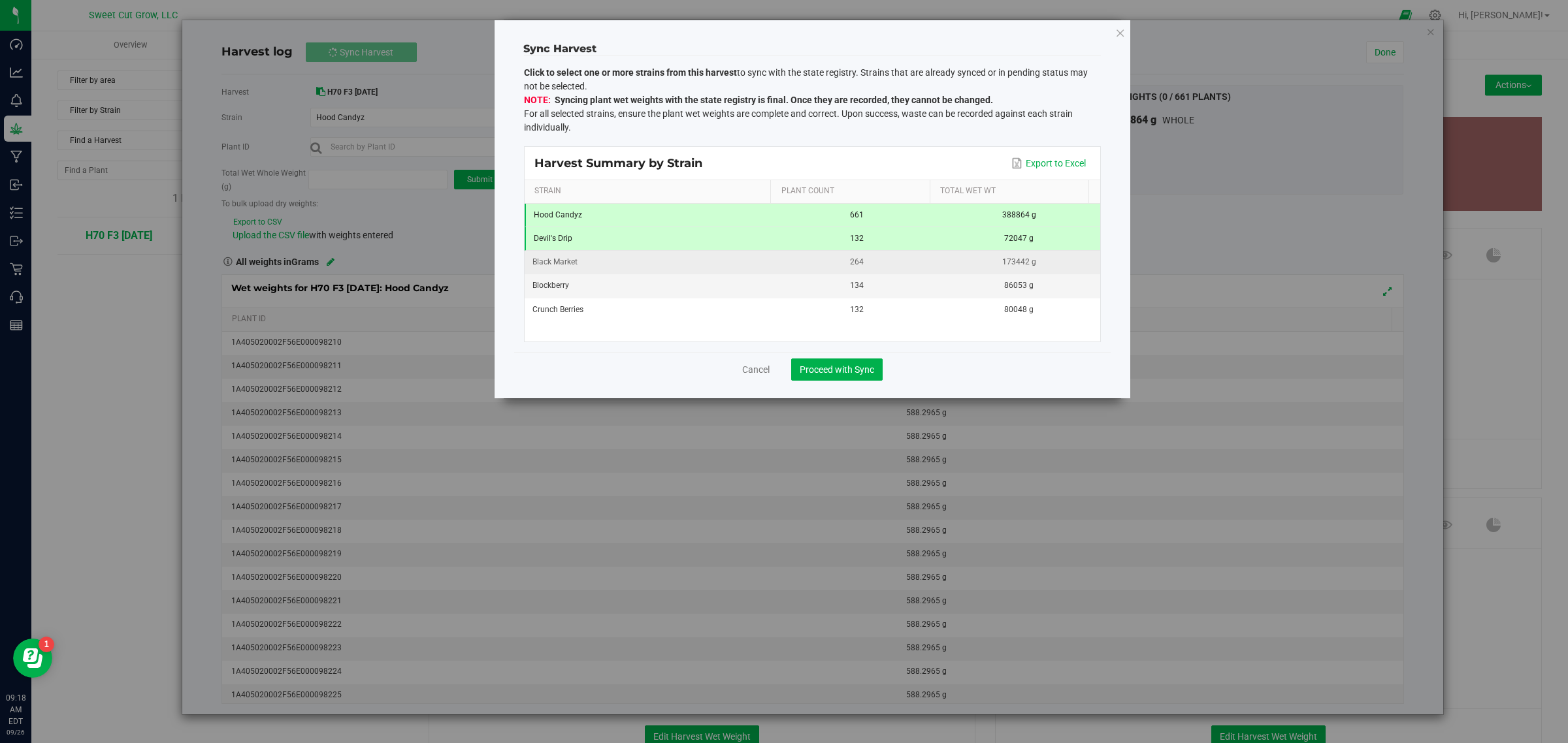
click at [601, 253] on td "Black Market" at bounding box center [650, 262] width 251 height 23
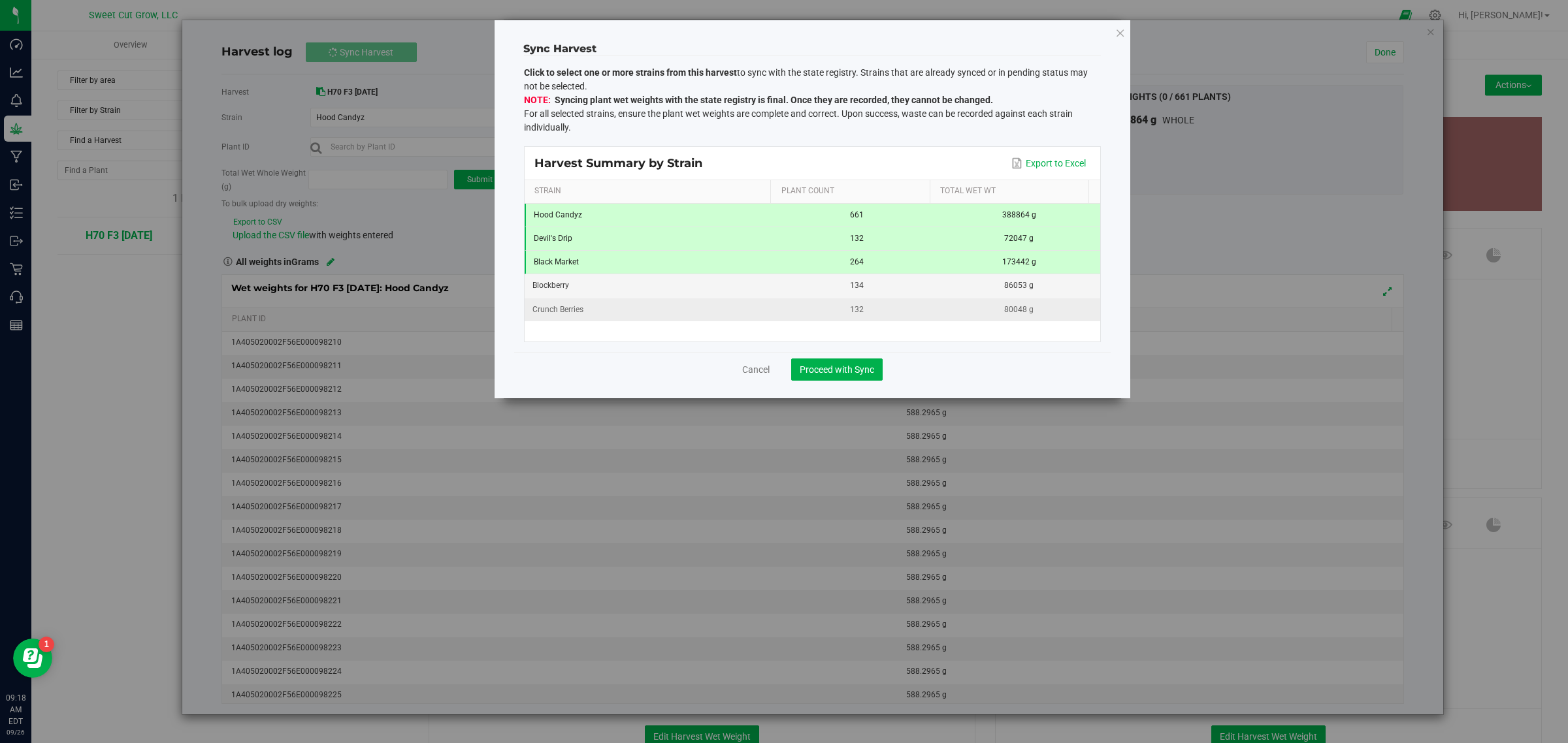
click at [614, 302] on td "Crunch Berries" at bounding box center [650, 310] width 251 height 23
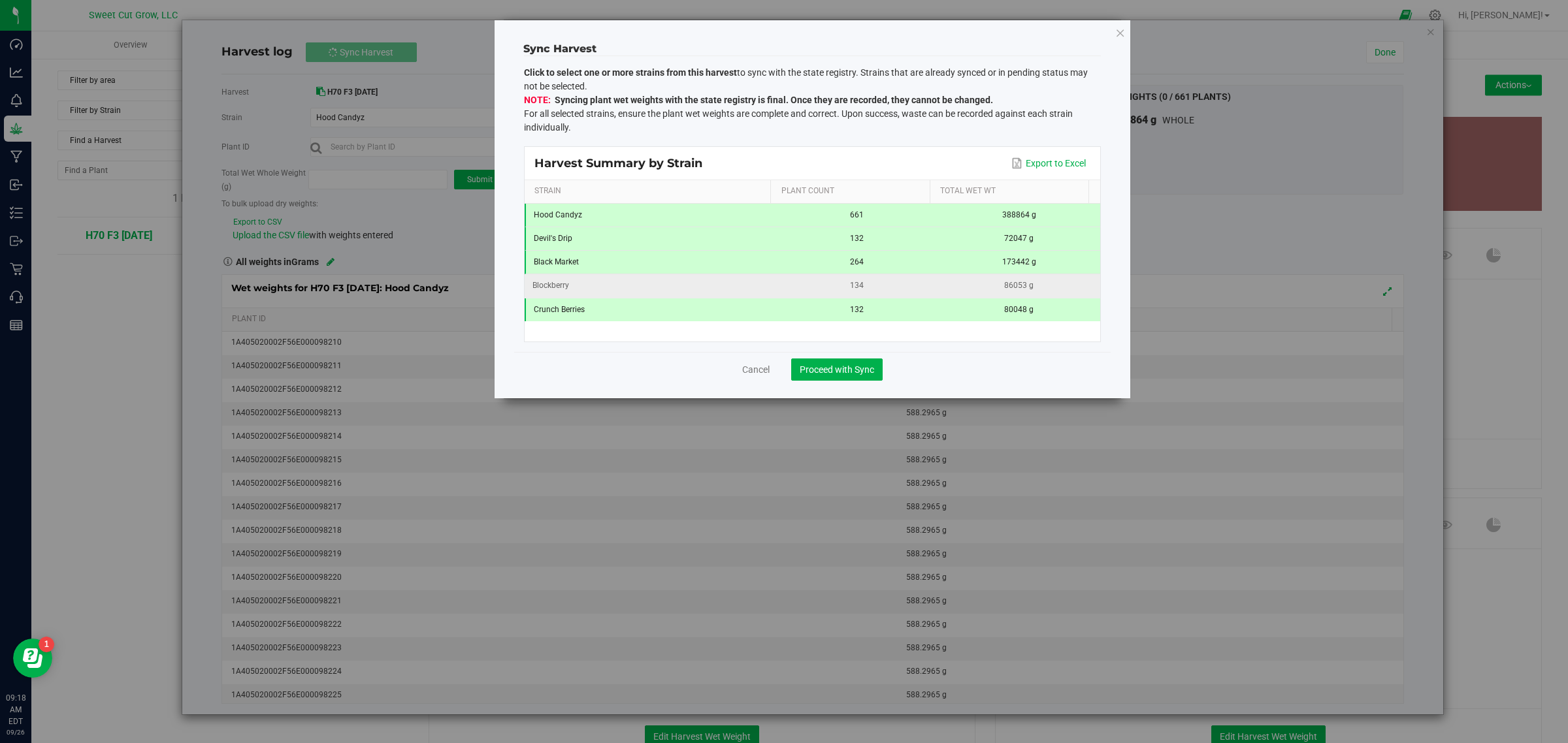
click at [602, 286] on div "Blockberry" at bounding box center [650, 285] width 235 height 12
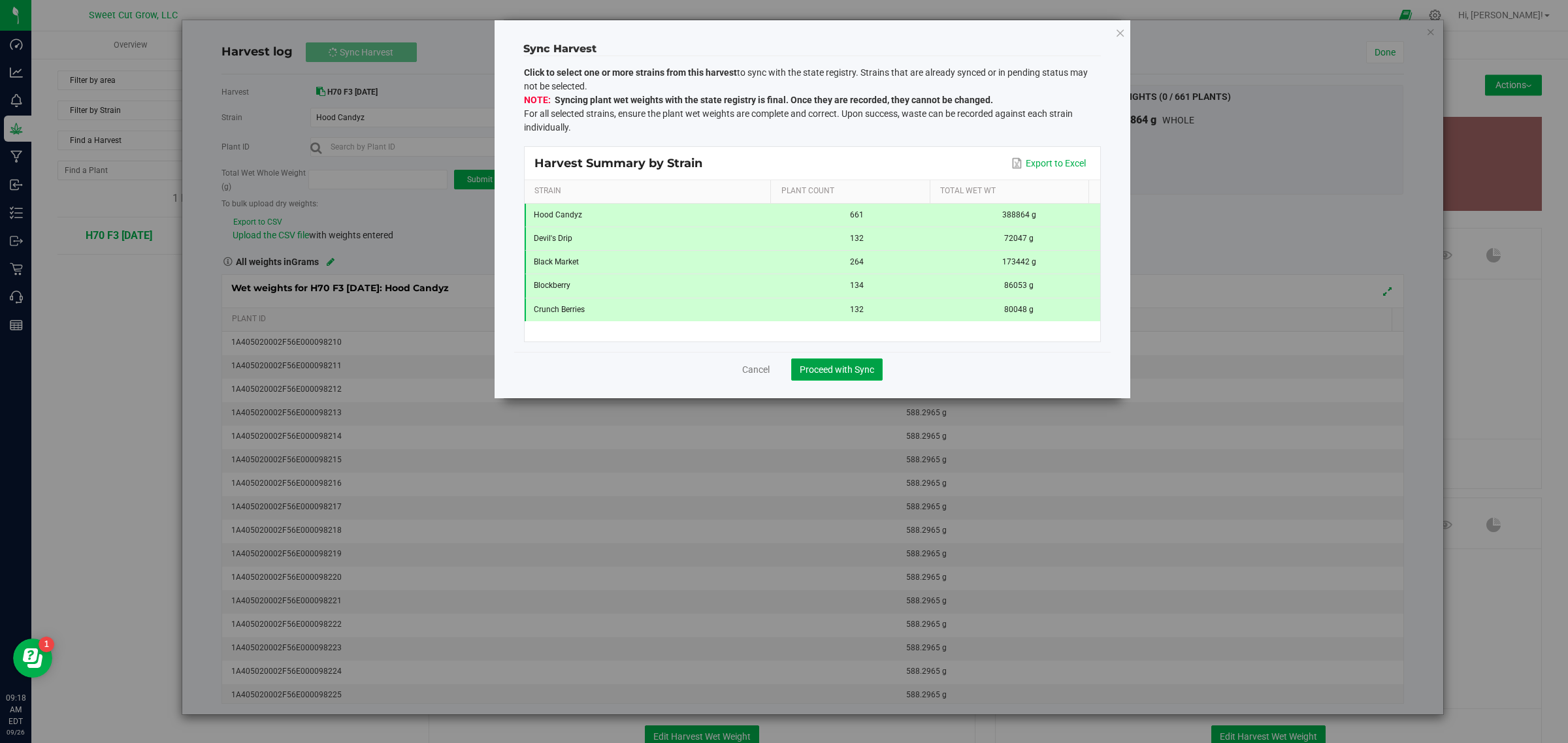
click at [841, 375] on span "Proceed with Sync" at bounding box center [836, 370] width 75 height 11
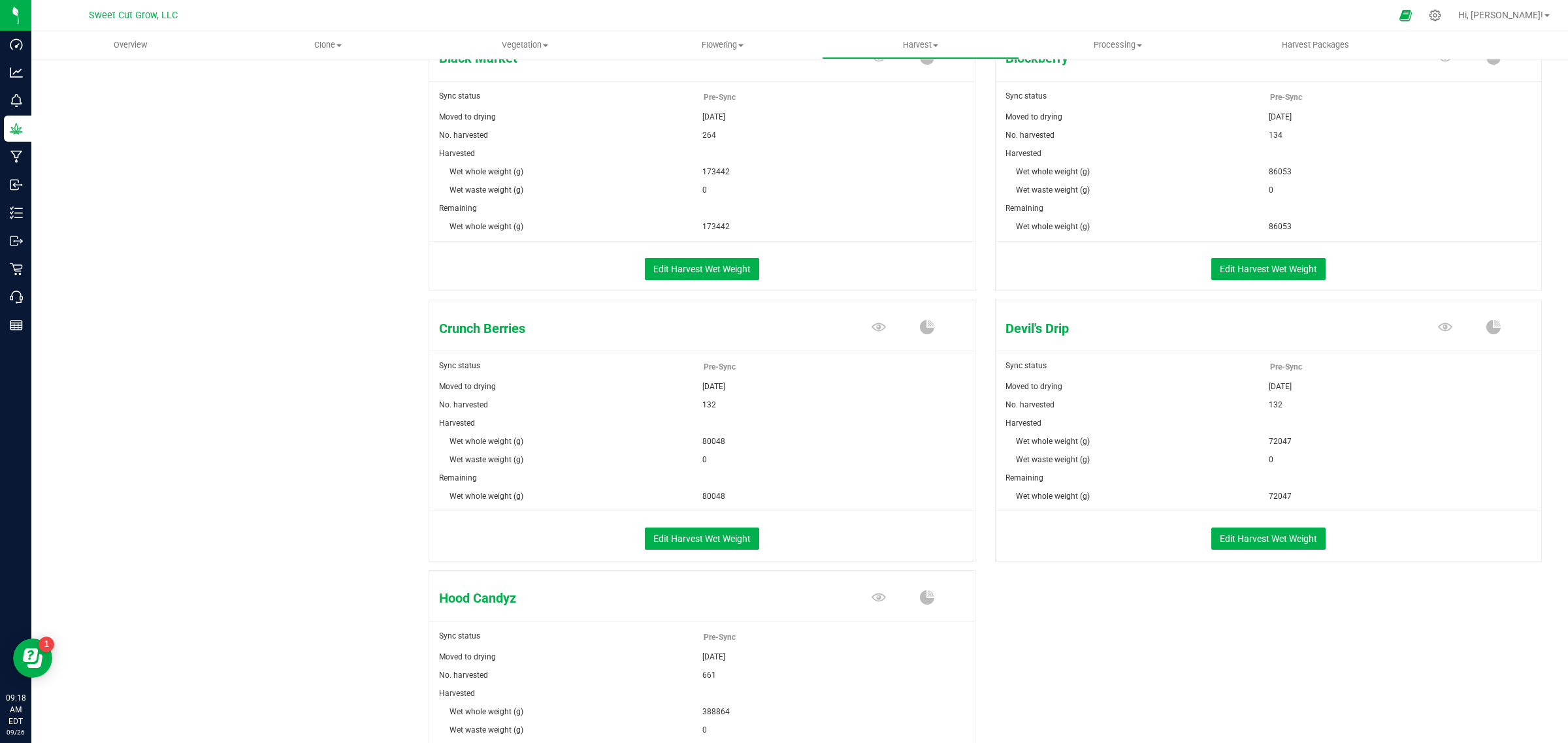
scroll to position [198, 0]
click at [903, 471] on div "Remaining" at bounding box center [701, 479] width 546 height 19
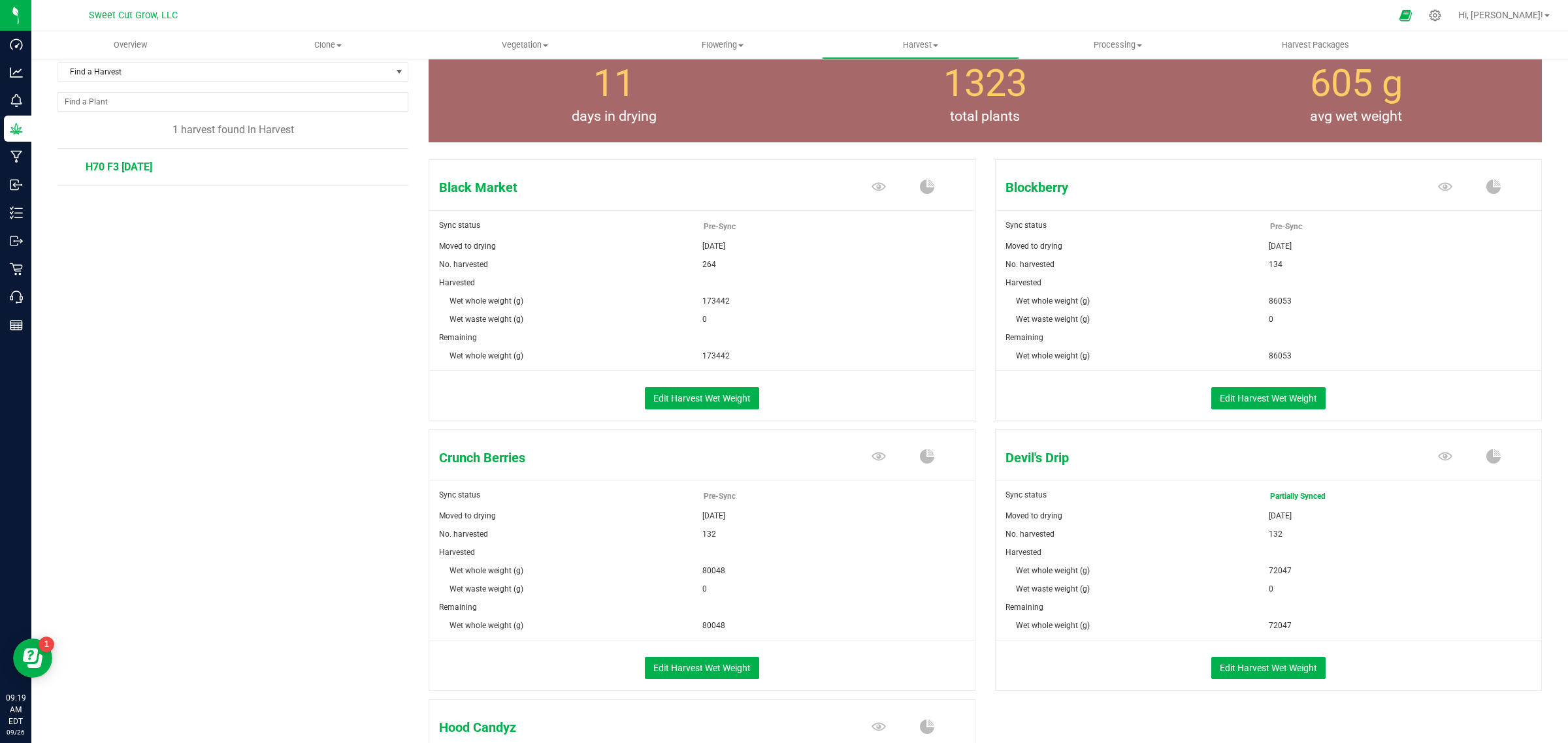
scroll to position [0, 0]
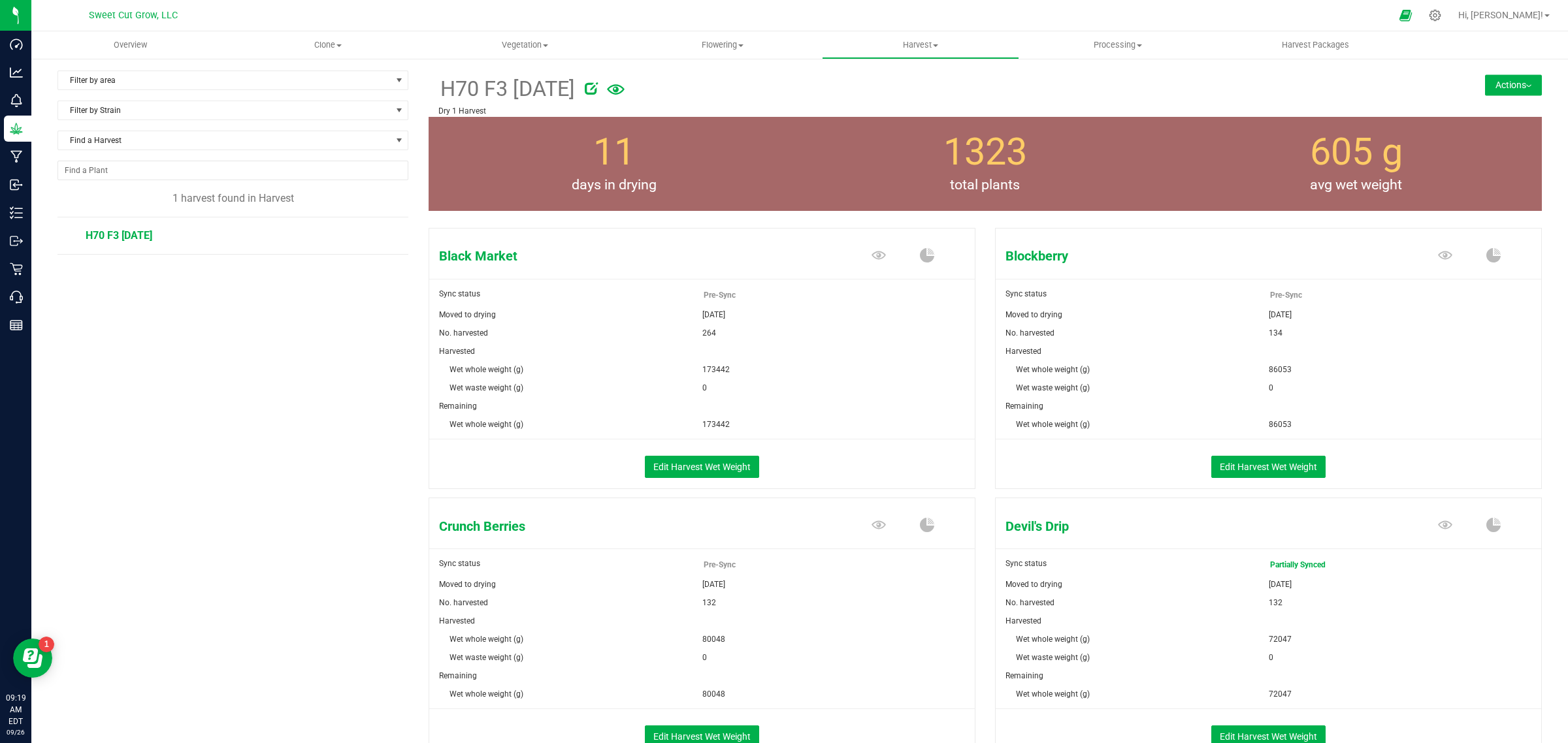
click at [547, 390] on div "Wet waste weight (g)" at bounding box center [566, 388] width 273 height 19
drag, startPoint x: 547, startPoint y: 390, endPoint x: 338, endPoint y: 468, distance: 223.1
click at [338, 468] on div "Filter by area Filter by area All Dry 1 Dry 1 Harvest Dry 2 Harvest Mom 1 Trim …" at bounding box center [242, 566] width 371 height 991
click at [935, 579] on div "Sep 15, 2025" at bounding box center [839, 585] width 273 height 19
click at [1500, 79] on button "Actions" at bounding box center [1513, 85] width 57 height 21
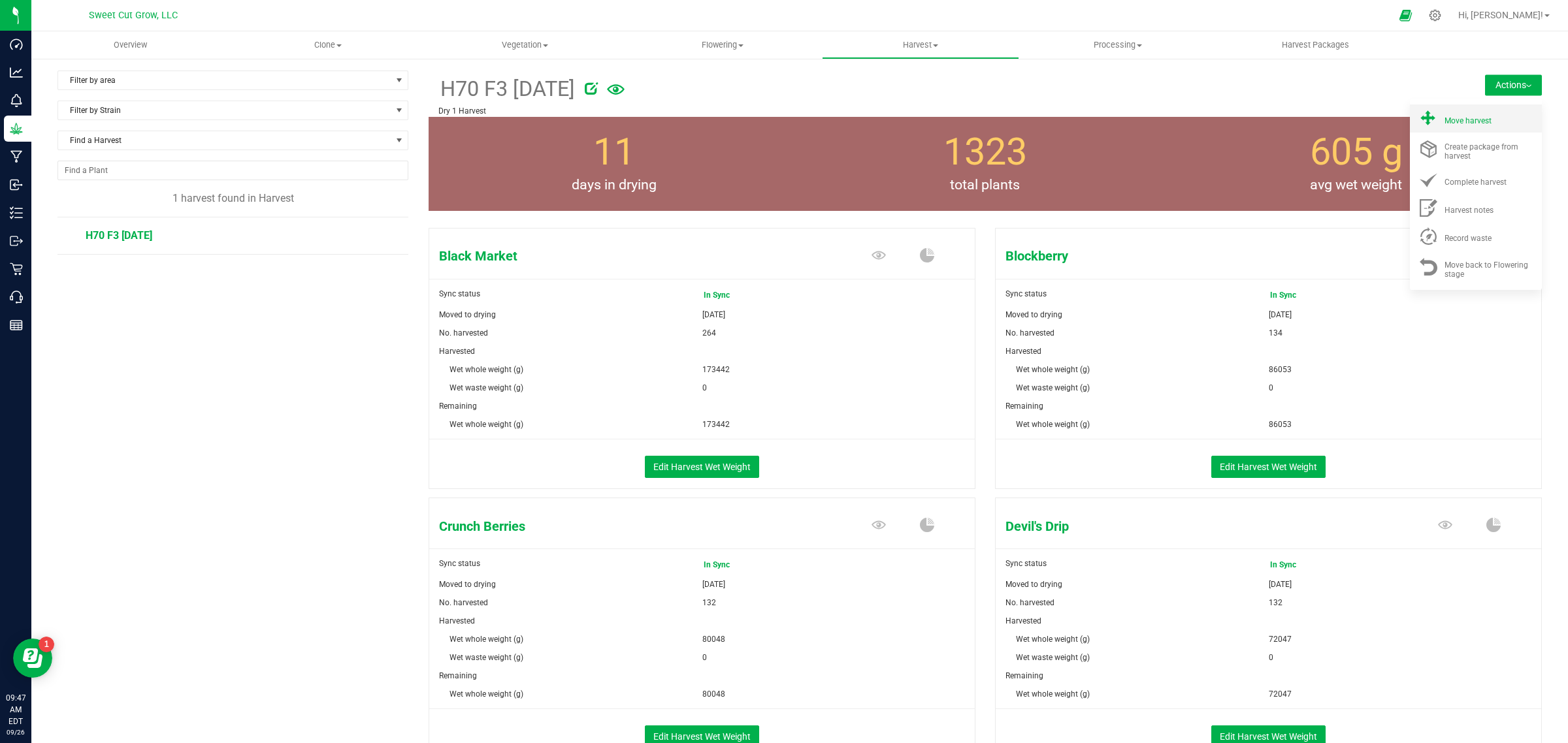
click at [1450, 130] on li "Move harvest" at bounding box center [1475, 118] width 132 height 28
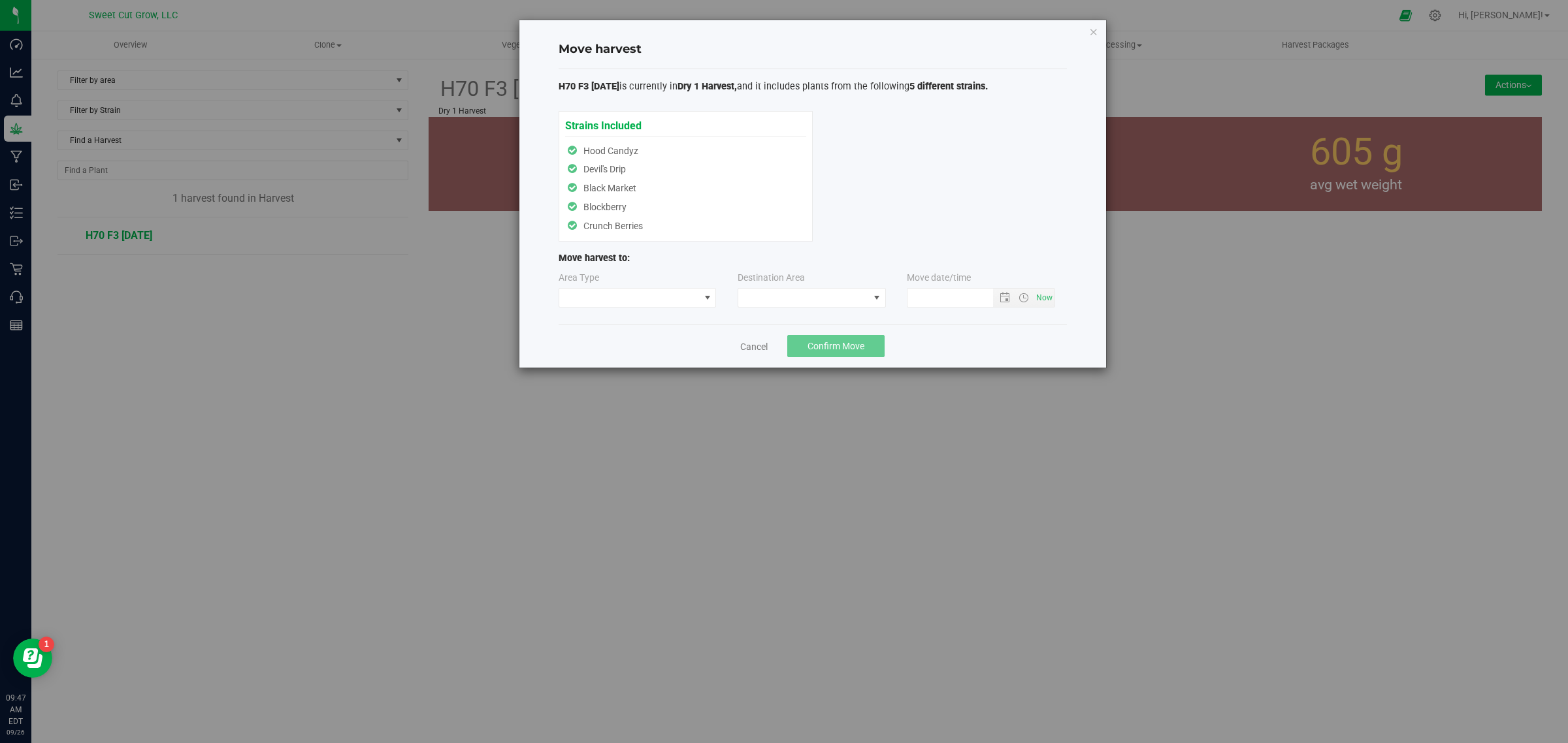
type input "9/26/2025 9:47 AM"
click at [604, 150] on div "Strains Included Hood Candyz Devil's Drip Black Market Blockberry Crunch Berrie…" at bounding box center [685, 176] width 241 height 118
click at [615, 299] on span at bounding box center [630, 298] width 140 height 19
click at [614, 347] on li "Processing" at bounding box center [637, 345] width 157 height 22
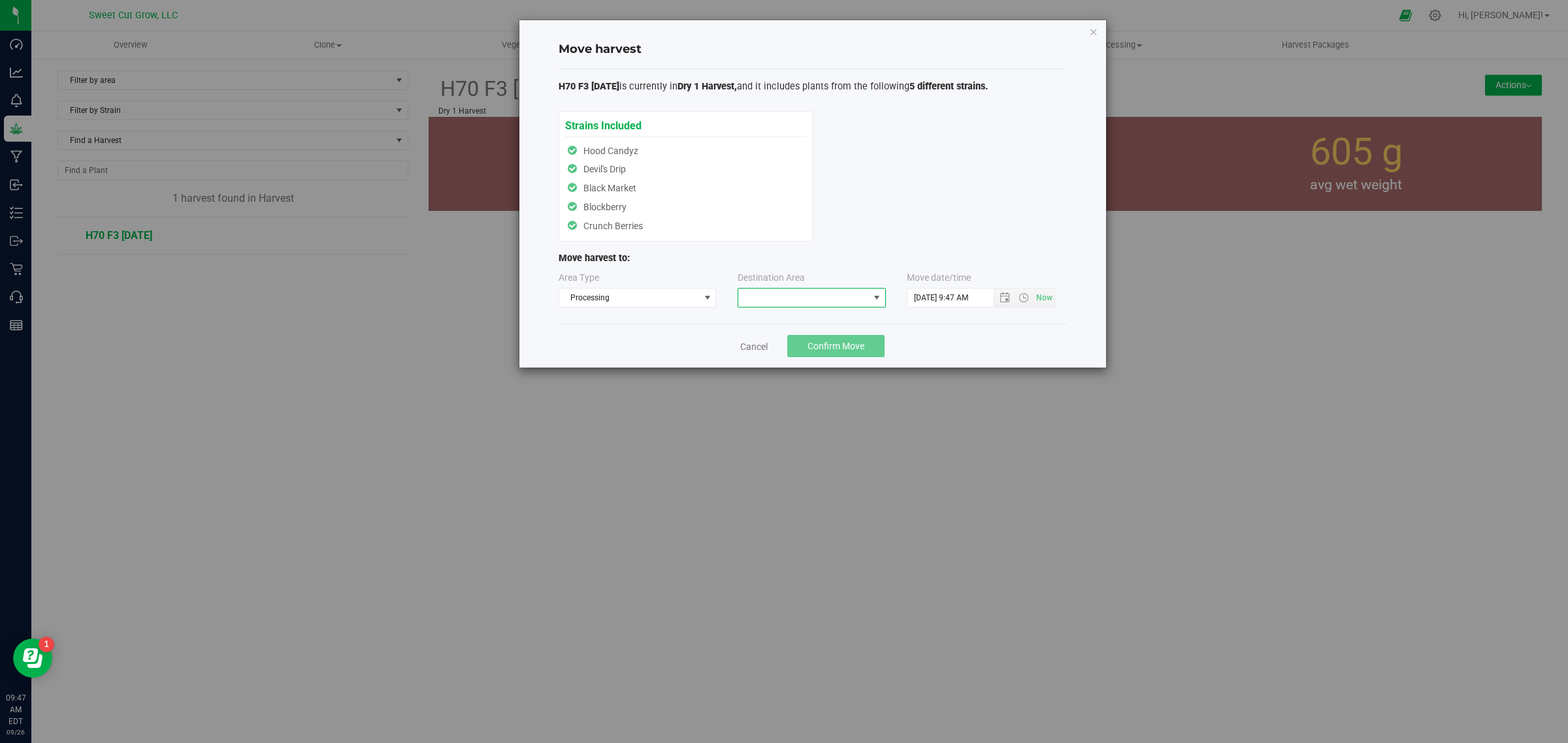
click at [873, 301] on span at bounding box center [877, 298] width 11 height 11
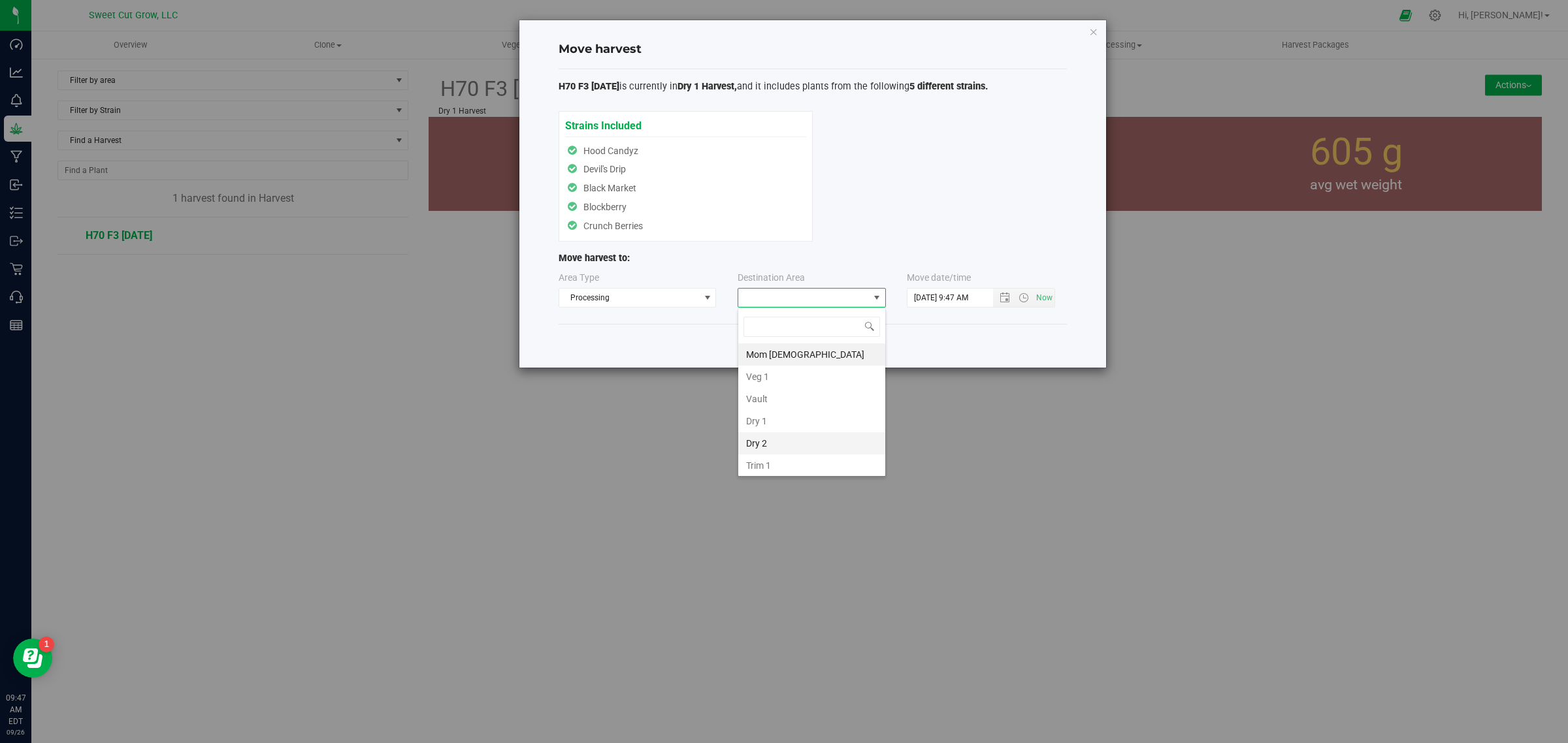
scroll to position [27, 0]
click at [779, 458] on li "Dry 1 Harvest" at bounding box center [812, 463] width 147 height 22
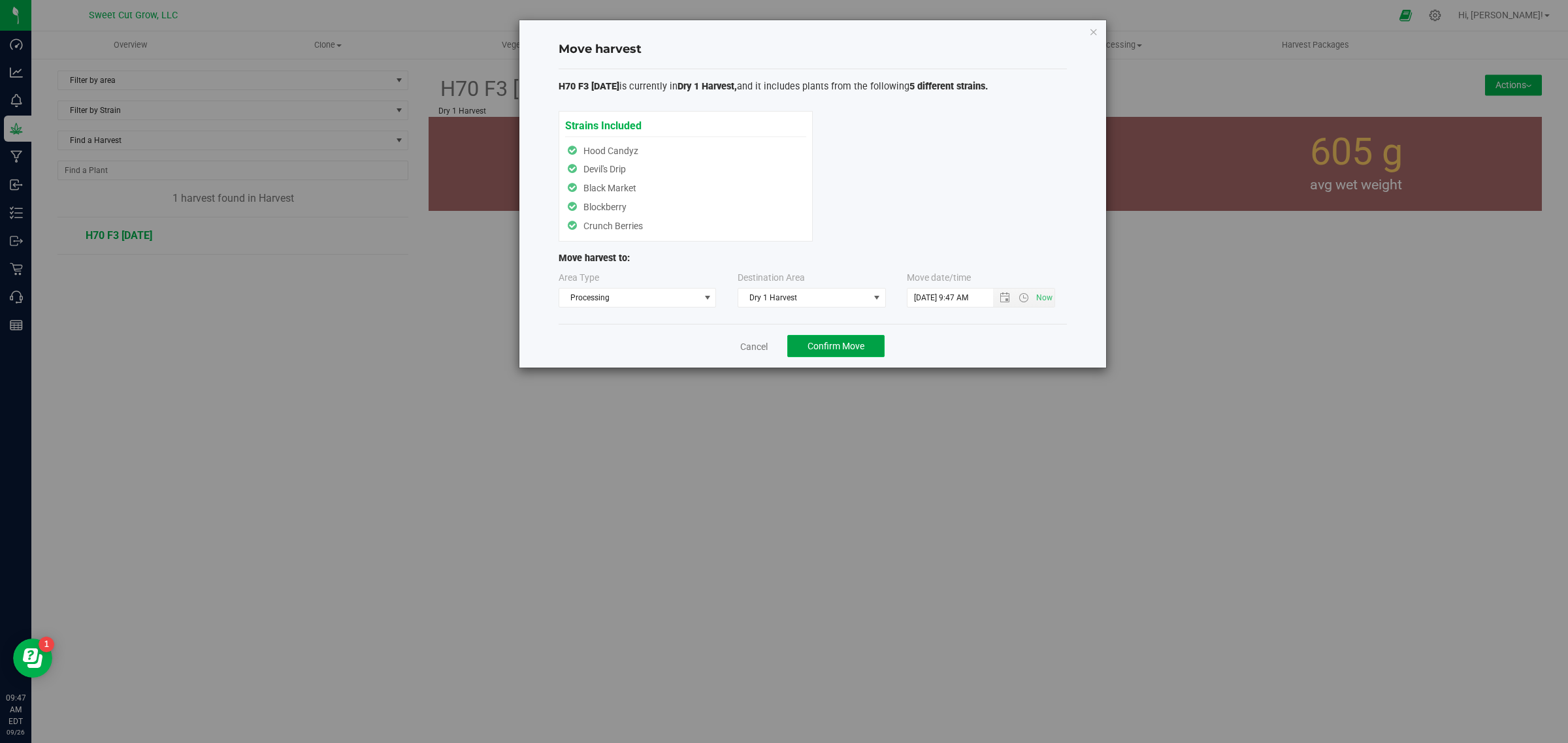
click at [850, 348] on span "Confirm Move" at bounding box center [836, 346] width 57 height 11
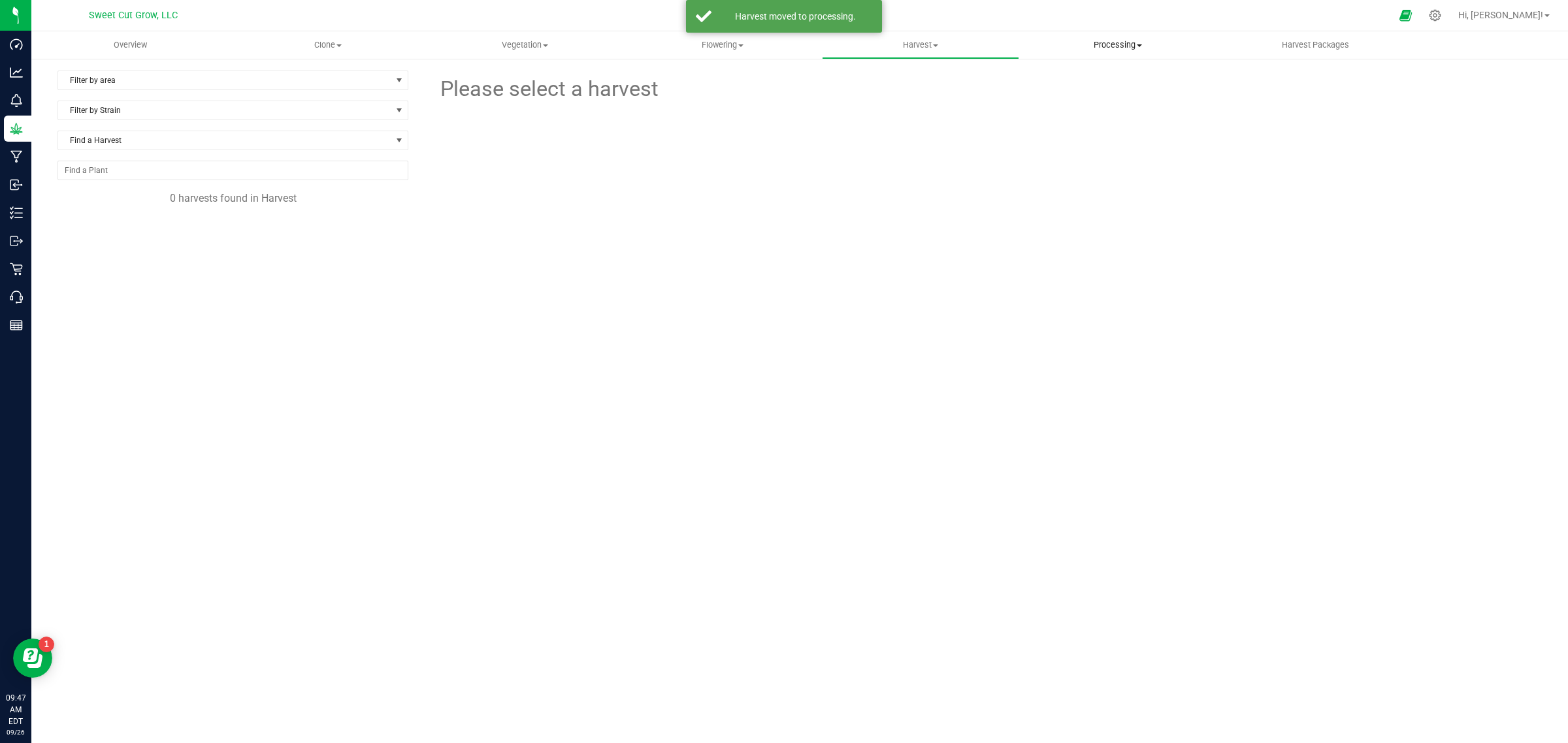
click at [1091, 50] on span "Processing" at bounding box center [1117, 45] width 196 height 12
click at [1088, 89] on span "Processing harvests" at bounding box center [1080, 94] width 121 height 11
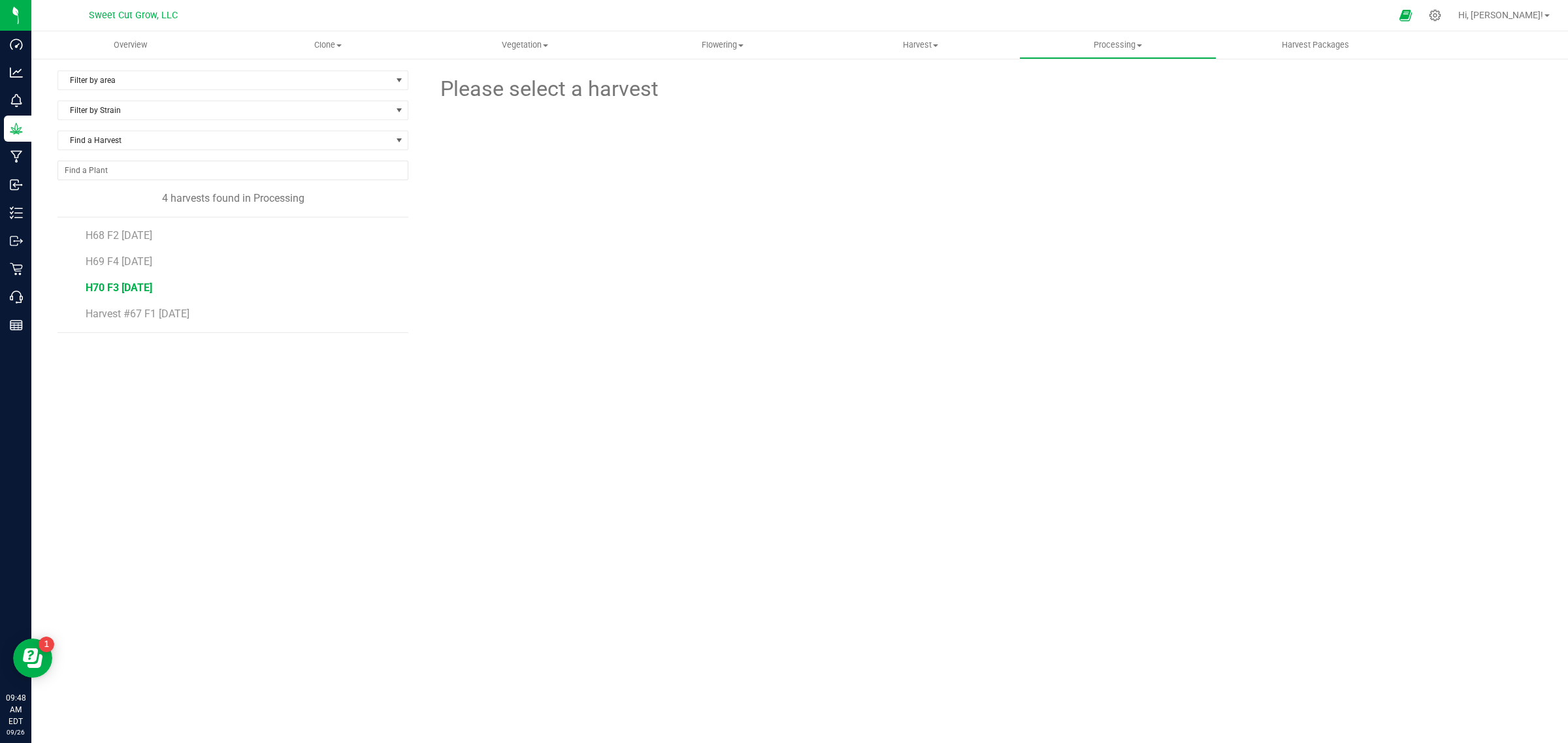
click at [123, 292] on span "H70 F3 9.15.25" at bounding box center [119, 288] width 66 height 12
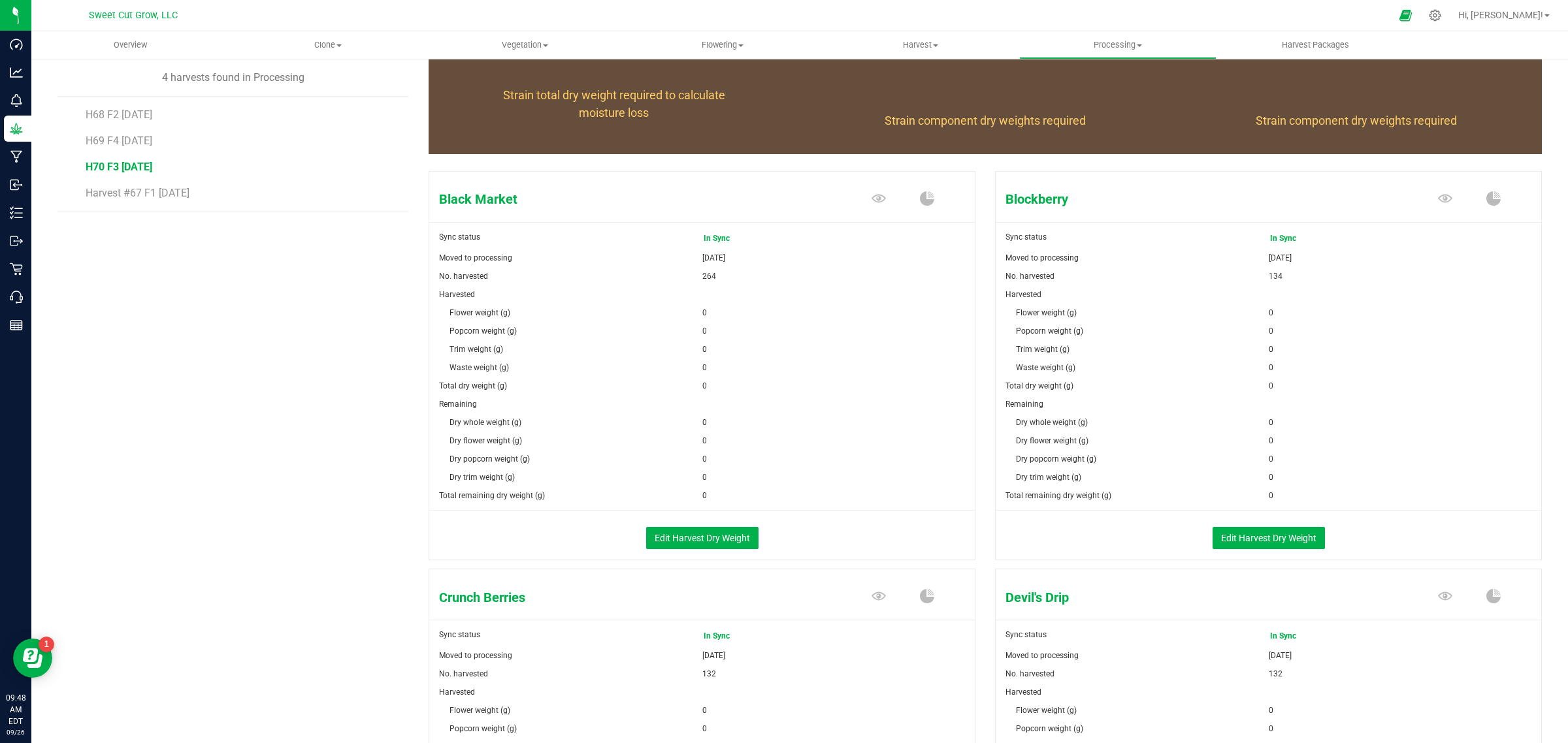
scroll to position [121, 0]
